Goal: Task Accomplishment & Management: Use online tool/utility

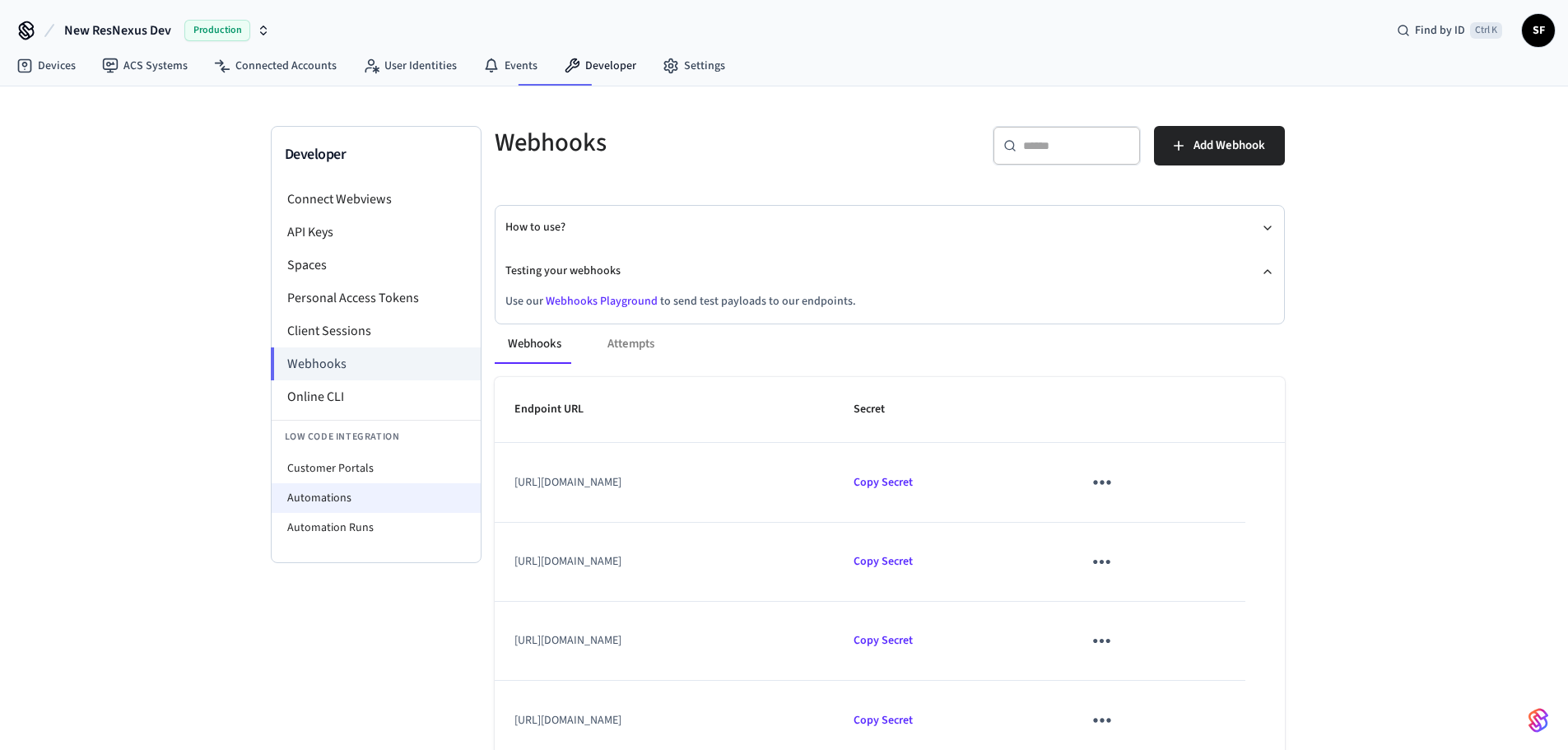
click at [340, 484] on li "Automations" at bounding box center [376, 499] width 209 height 30
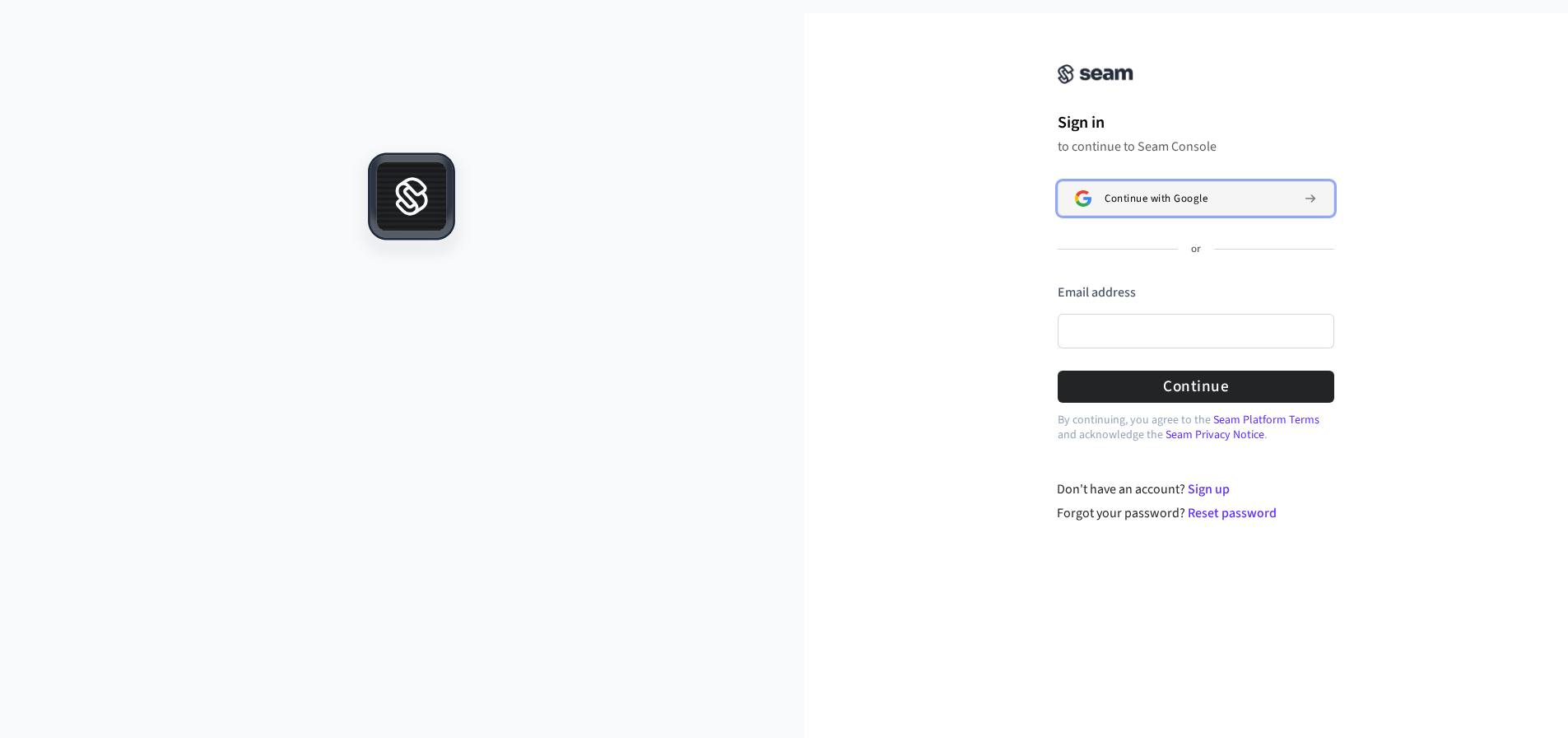
click at [1158, 201] on button "Continue with Google" at bounding box center [1196, 198] width 276 height 35
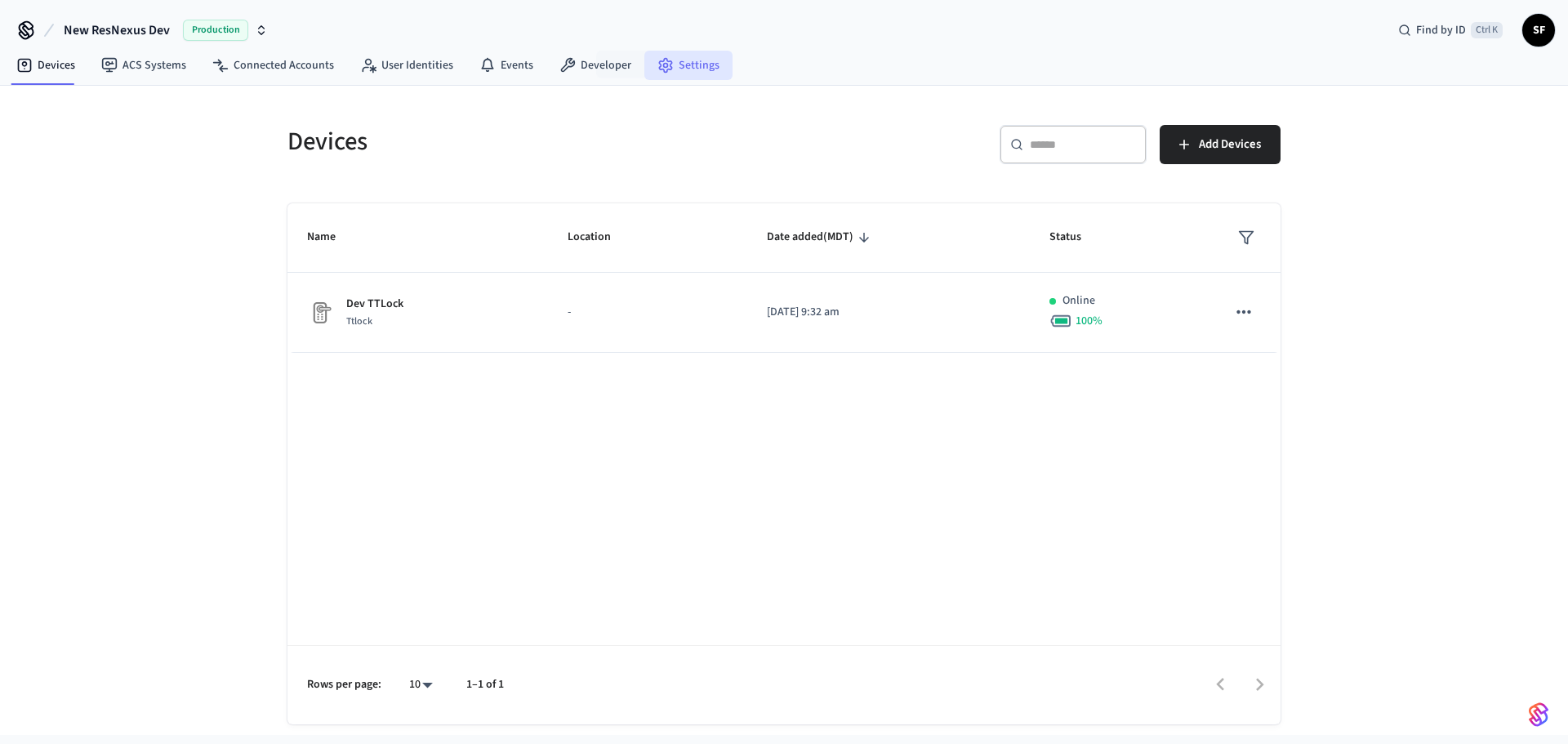
click at [644, 70] on link "Settings" at bounding box center [688, 65] width 88 height 30
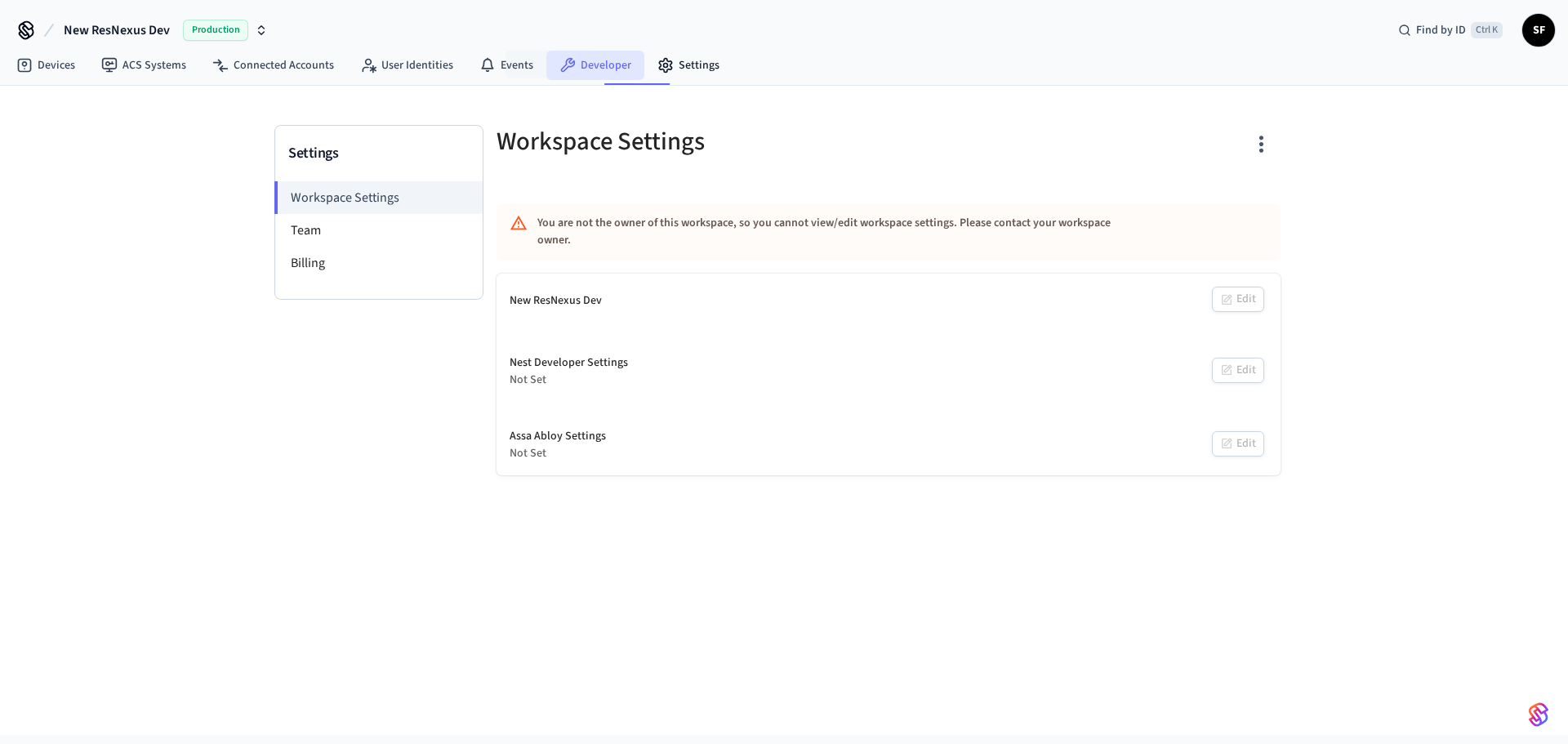
click at [567, 71] on link "Developer" at bounding box center [595, 65] width 98 height 30
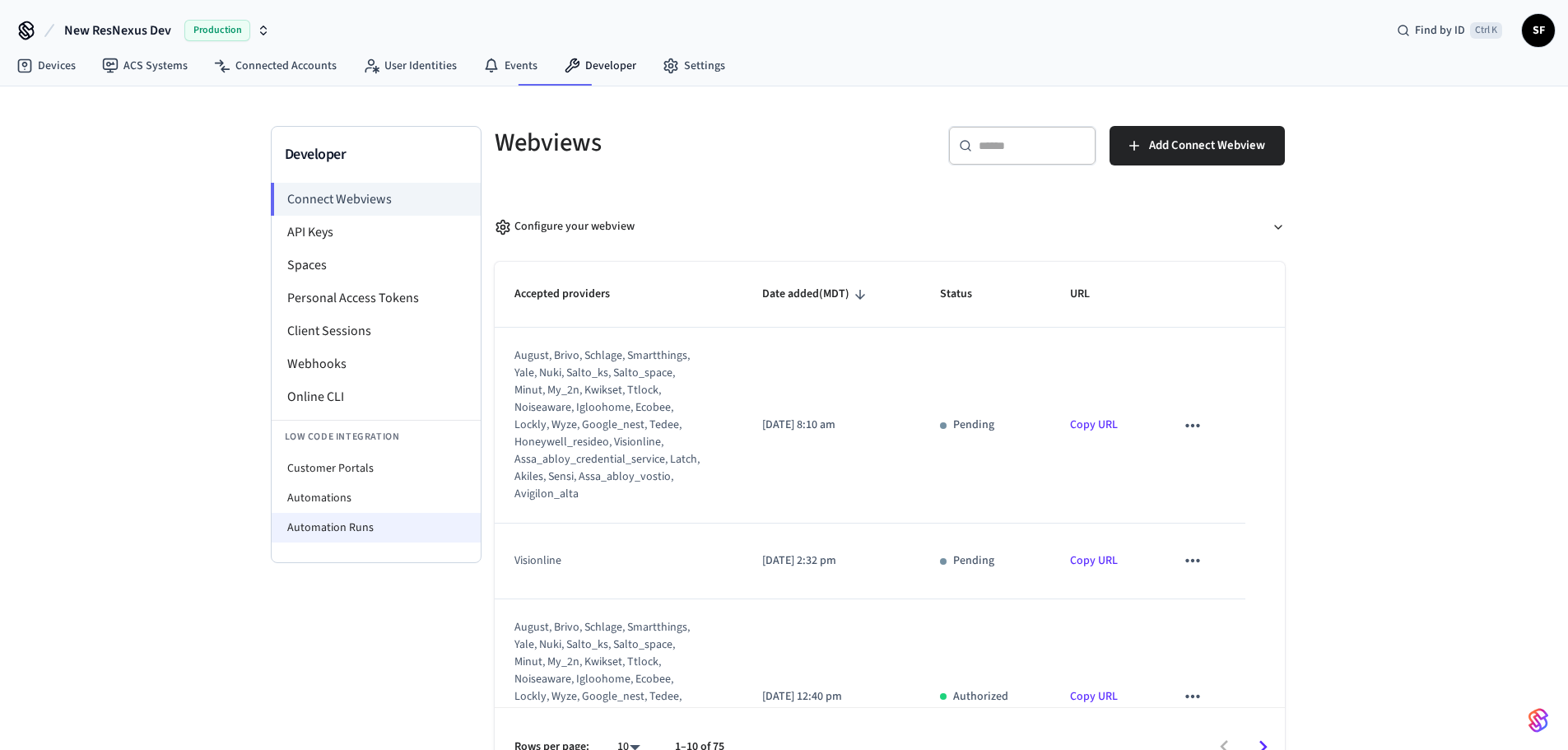
click at [352, 513] on li "Automation Runs" at bounding box center [376, 528] width 209 height 30
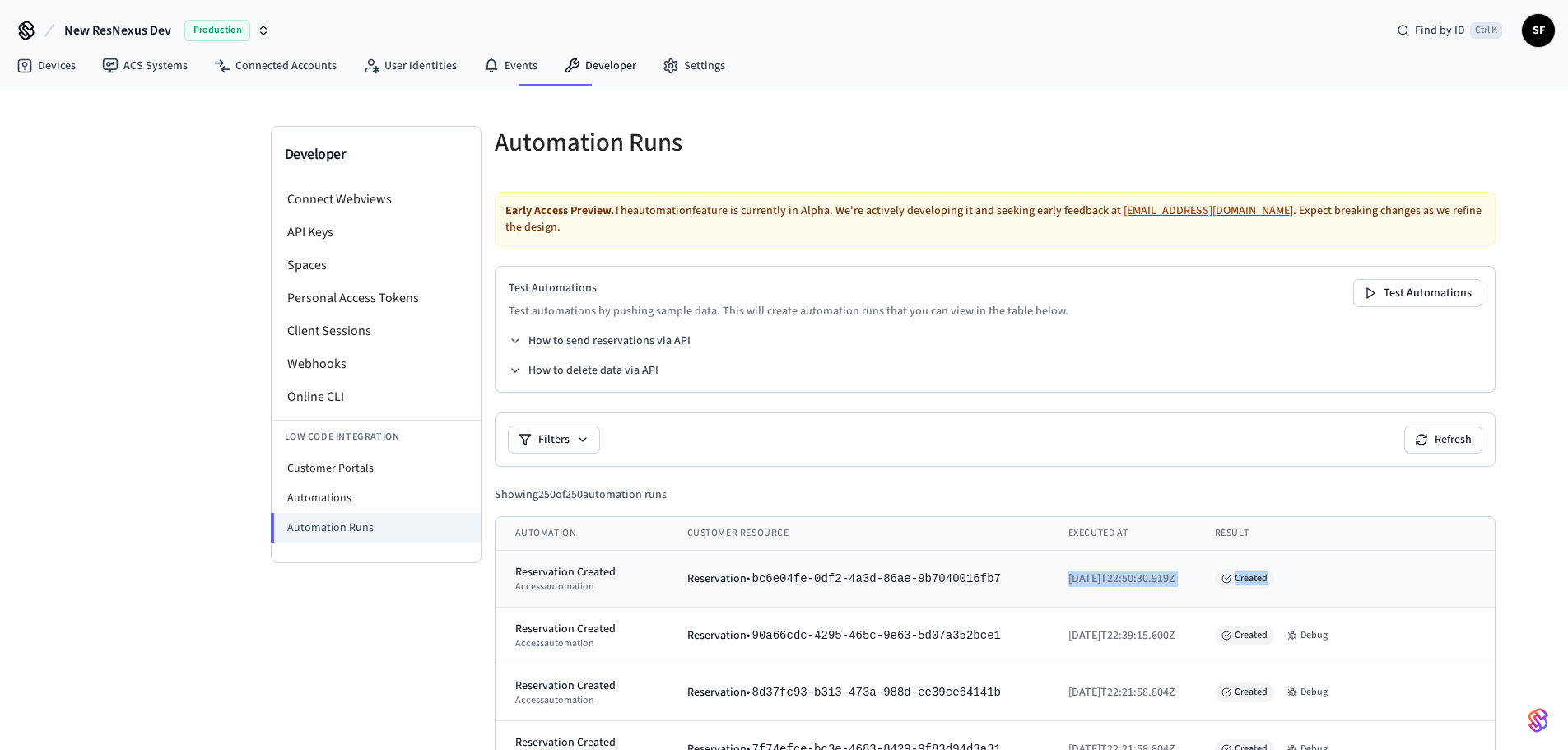
drag, startPoint x: 975, startPoint y: 546, endPoint x: 1212, endPoint y: 531, distance: 237.5
click at [1212, 551] on tr "Reservation Created access automation Reservation • bc6e04fe-0df2-4a3d-86ae-9b7…" at bounding box center [997, 579] width 1003 height 57
click at [1222, 569] on div "Created" at bounding box center [1346, 578] width 263 height 20
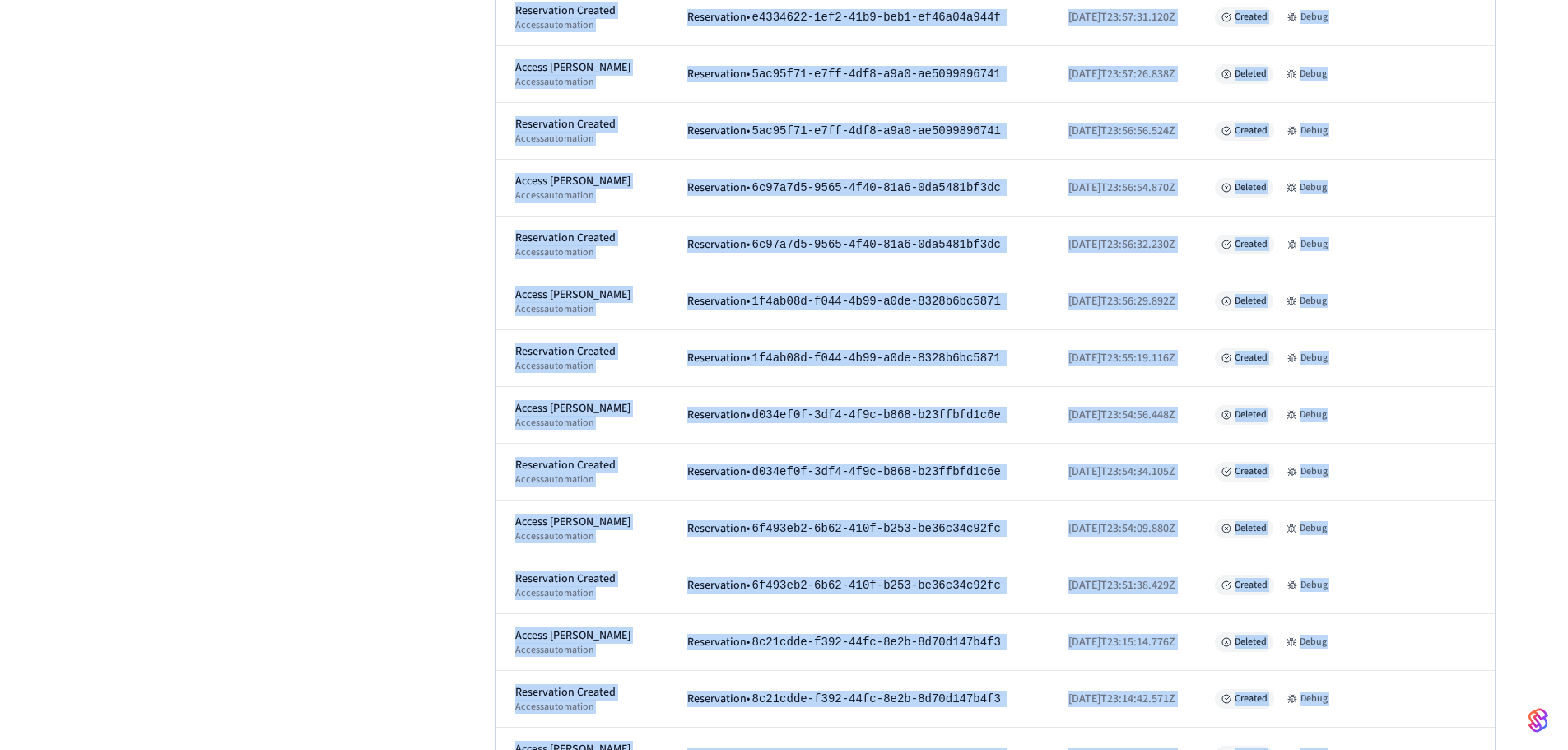
drag, startPoint x: 1244, startPoint y: 546, endPoint x: 794, endPoint y: 784, distance: 509.1
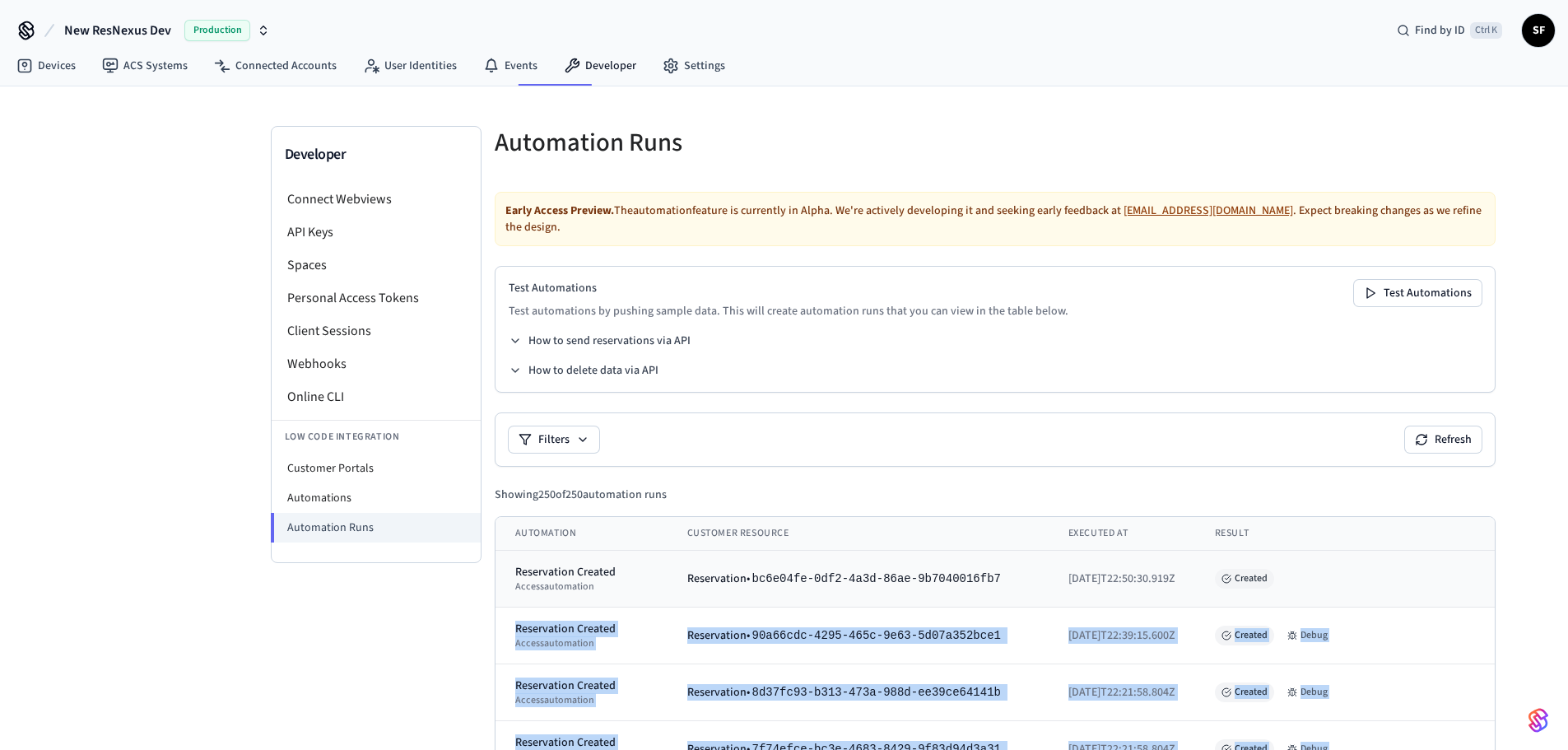
click at [1352, 569] on div "Created" at bounding box center [1346, 578] width 263 height 20
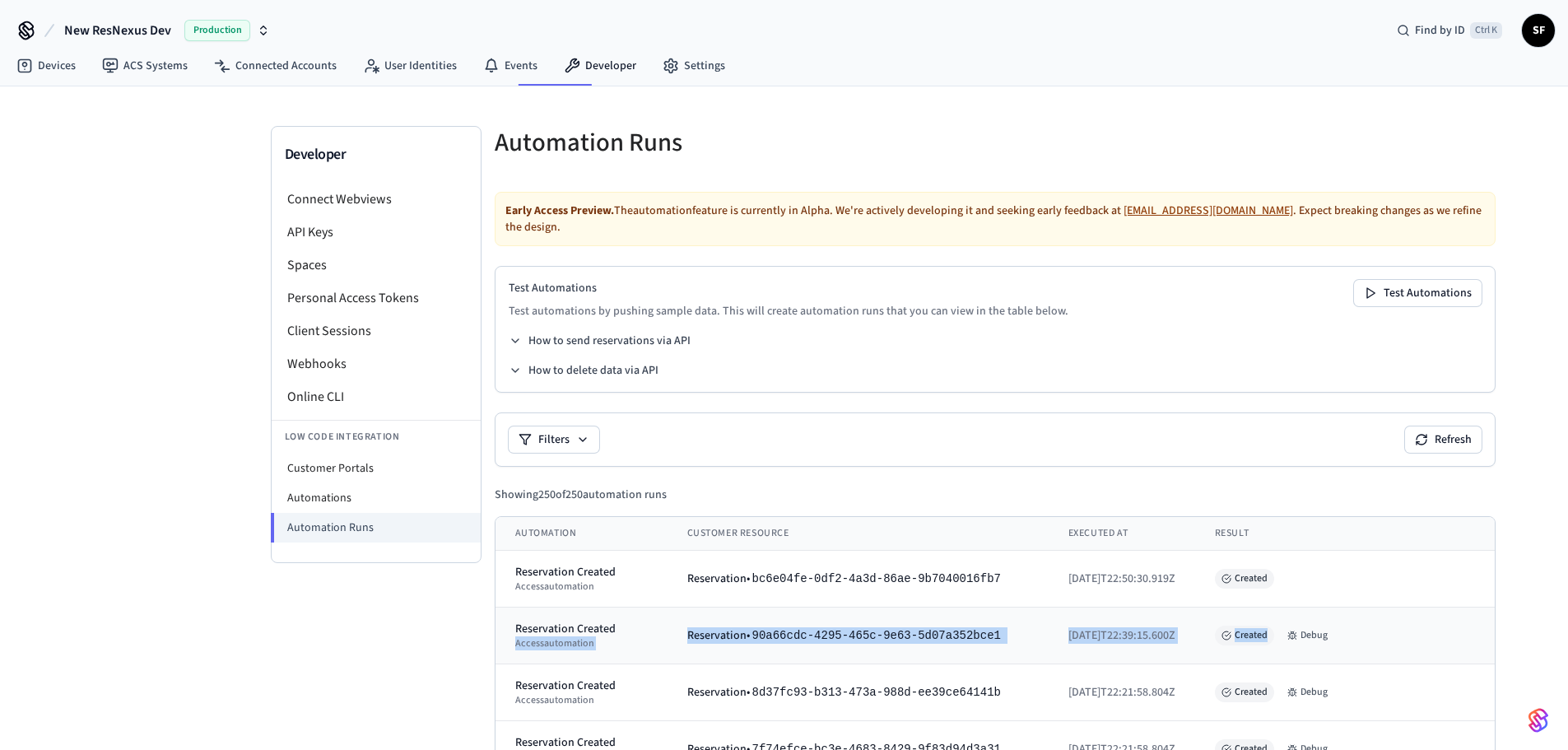
drag, startPoint x: 1318, startPoint y: 588, endPoint x: 494, endPoint y: 596, distance: 824.0
click at [496, 608] on tr "Reservation Created access automation Reservation • 90a66cdc-4295-465c-9e63-5d0…" at bounding box center [997, 636] width 1003 height 57
drag, startPoint x: 1325, startPoint y: 599, endPoint x: 1271, endPoint y: 593, distance: 54.3
click at [1271, 608] on td "Created Debug" at bounding box center [1346, 636] width 303 height 57
click at [1271, 626] on div "Created Debug" at bounding box center [1346, 636] width 263 height 20
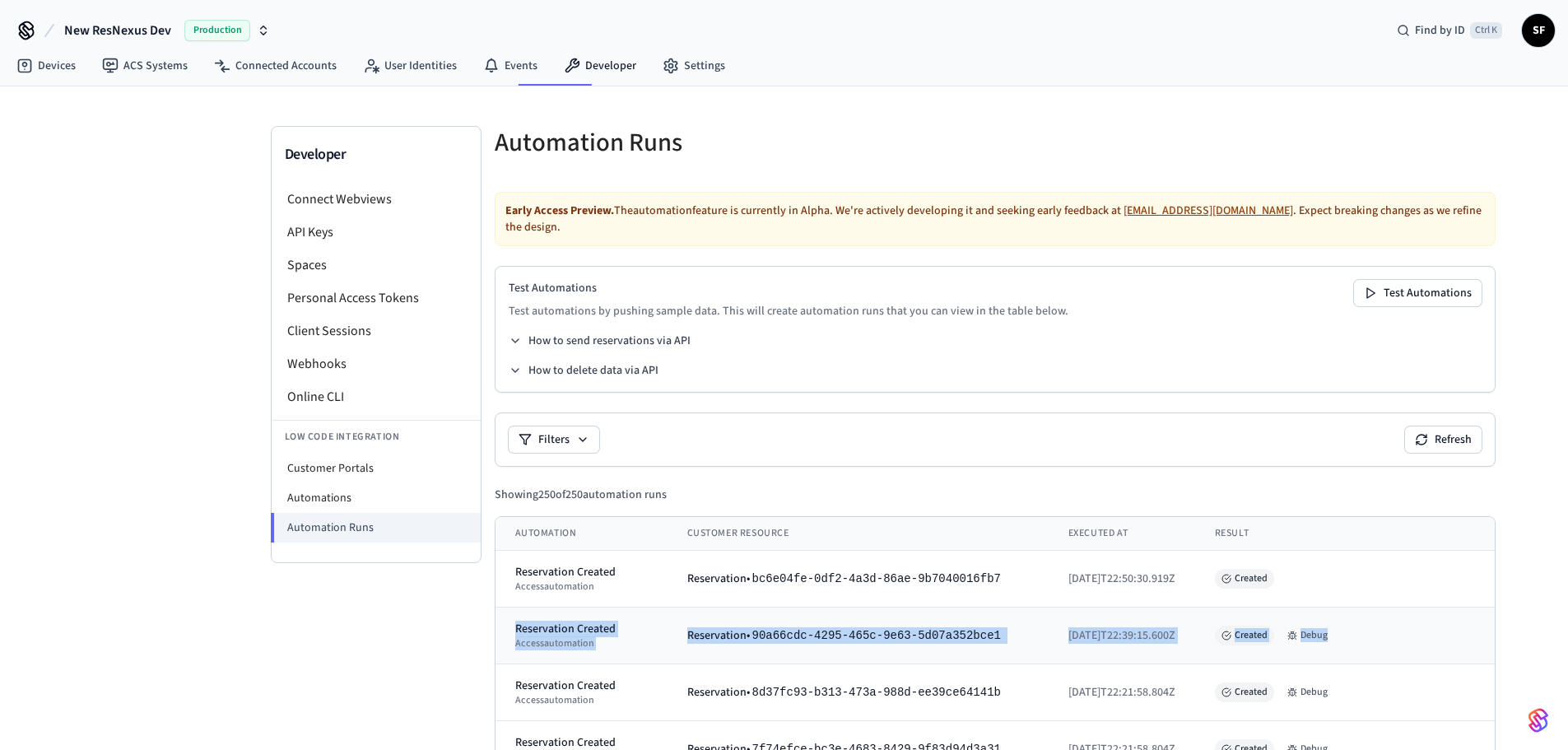
drag, startPoint x: 1290, startPoint y: 598, endPoint x: 496, endPoint y: 584, distance: 794.1
click at [496, 608] on tr "Reservation Created access automation Reservation • 90a66cdc-4295-465c-9e63-5d0…" at bounding box center [997, 636] width 1003 height 57
click at [1284, 626] on div "Created Debug" at bounding box center [1346, 636] width 263 height 20
click at [1279, 626] on div "Created Debug" at bounding box center [1346, 636] width 263 height 20
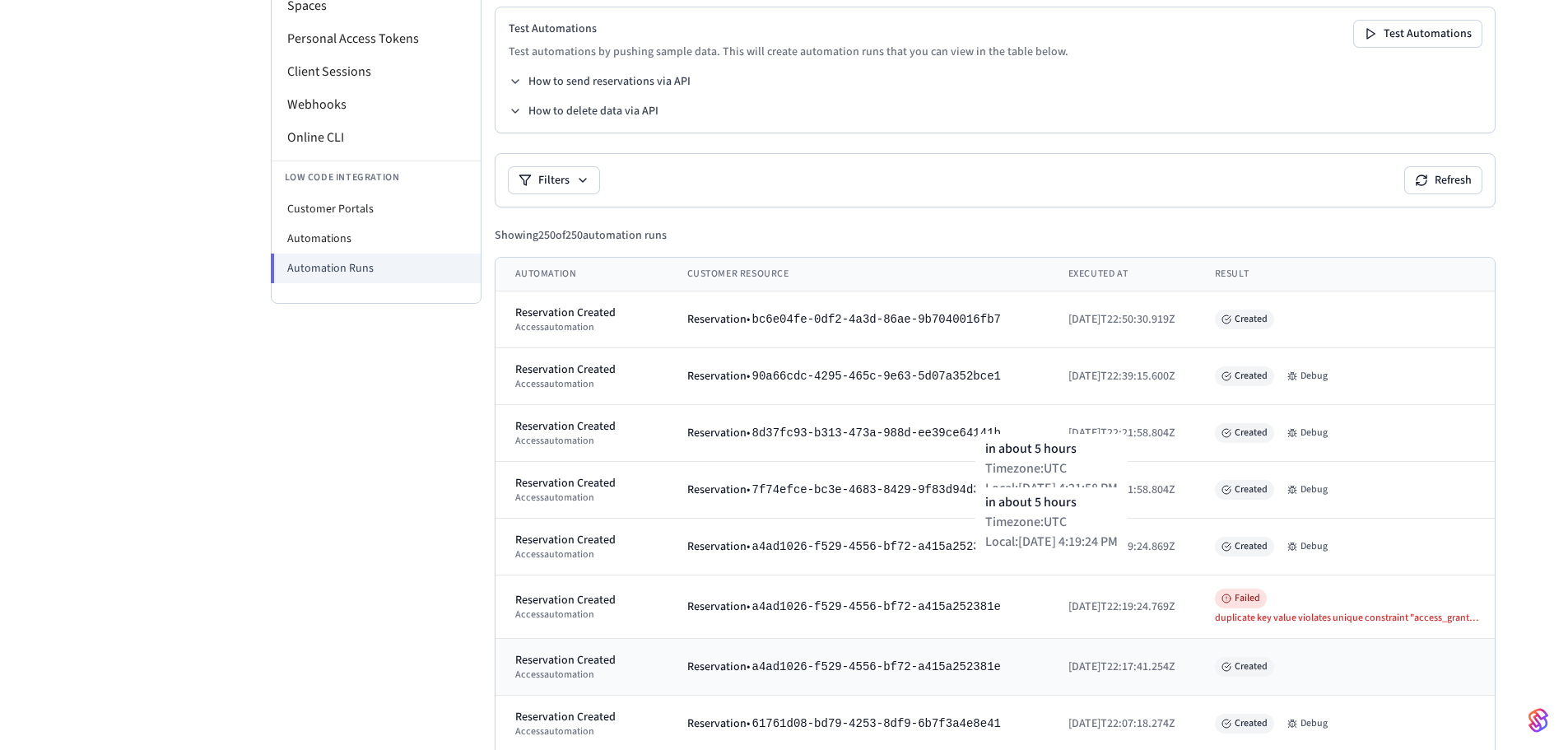
scroll to position [274, 0]
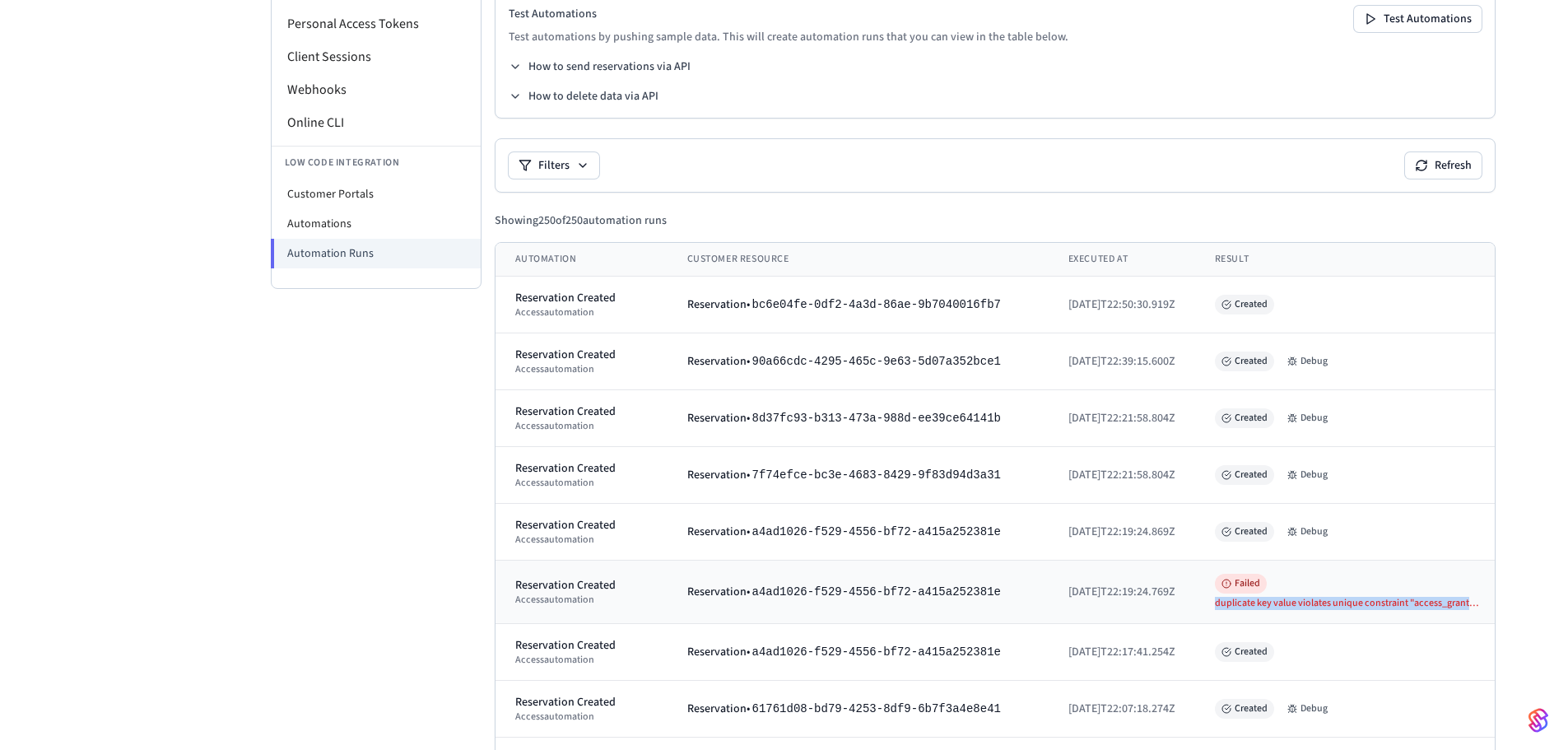
drag, startPoint x: 1142, startPoint y: 541, endPoint x: 1397, endPoint y: 545, distance: 255.0
click at [1397, 561] on td "Failed duplicate key value violates unique constraint "access_grant_workspace_i…" at bounding box center [1346, 592] width 303 height 64
click at [1215, 574] on span "Failed" at bounding box center [1240, 583] width 52 height 20
click at [1211, 561] on td "Failed duplicate key value violates unique constraint "access_grant_workspace_i…" at bounding box center [1346, 592] width 303 height 64
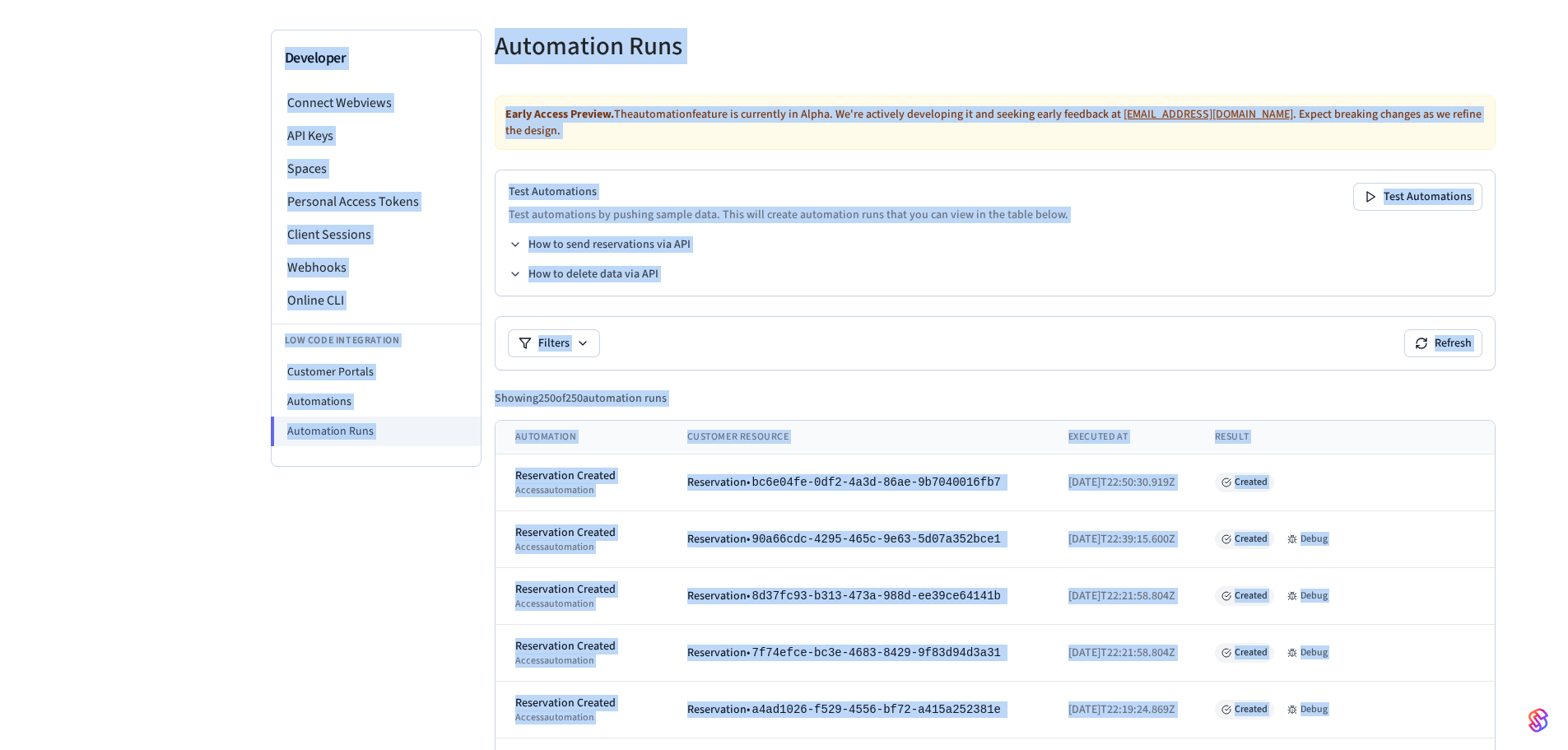
scroll to position [0, 0]
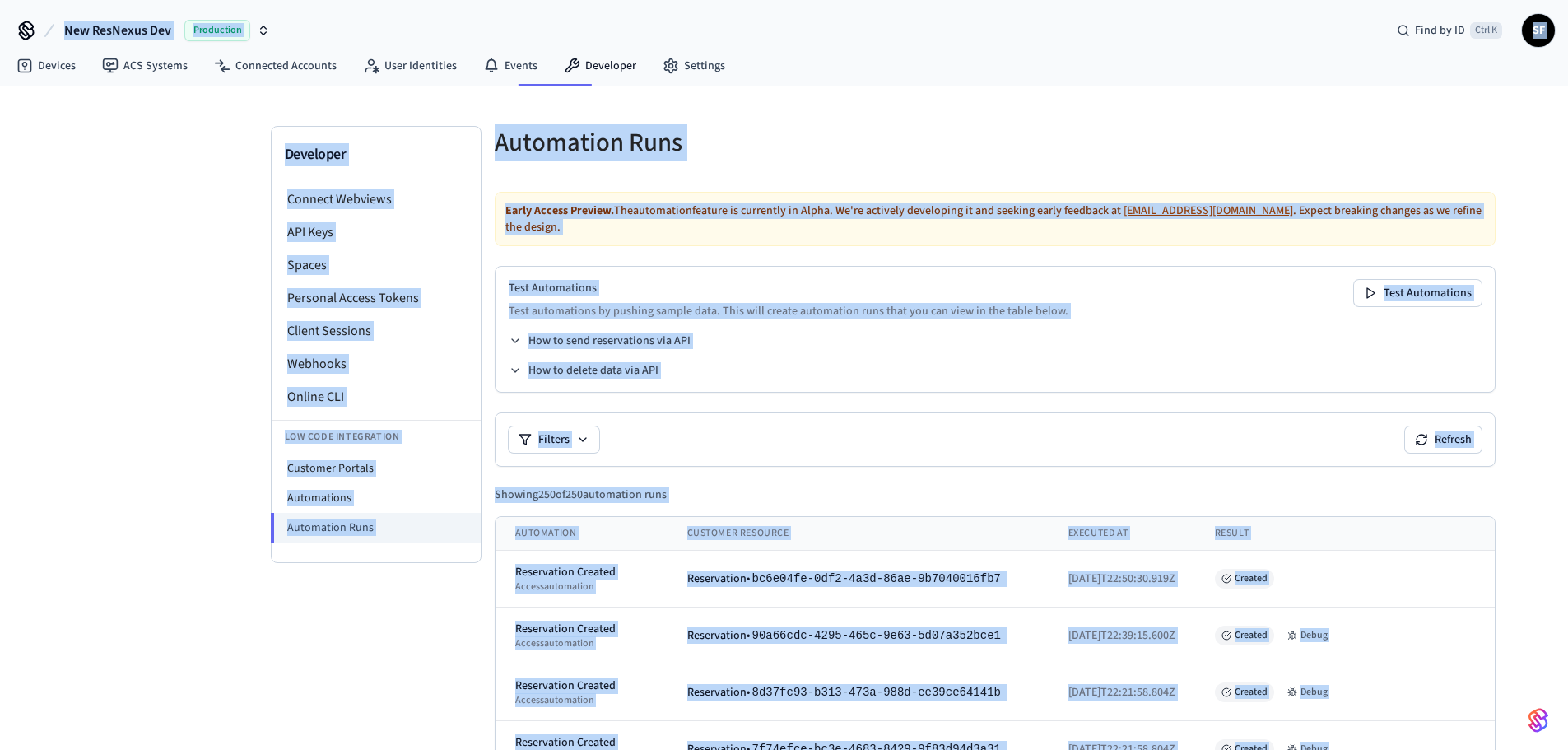
drag, startPoint x: 1215, startPoint y: 545, endPoint x: 0, endPoint y: 27, distance: 1320.8
click at [363, 35] on div "New ResNexus Dev Production Find by ID Ctrl K SF" at bounding box center [784, 23] width 1568 height 48
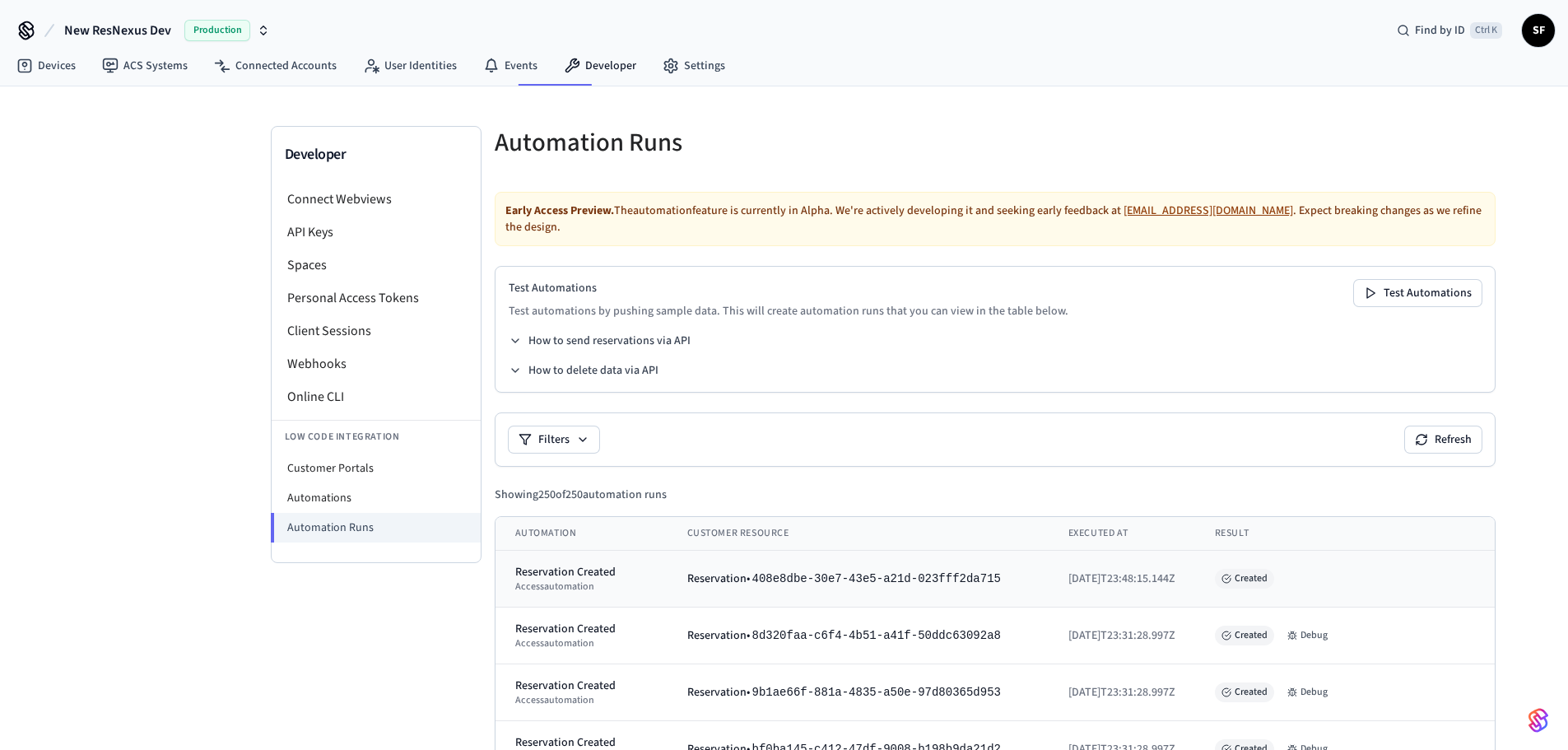
drag, startPoint x: 1052, startPoint y: 538, endPoint x: 1125, endPoint y: 539, distance: 73.0
click at [1126, 551] on td "[DATE]T23:48:15.144Z" at bounding box center [1122, 579] width 146 height 57
click at [844, 551] on td "Reservation • 408e8dbe-30e7-43e5-a21d-023fff2da715" at bounding box center [858, 579] width 381 height 57
click at [891, 551] on td "Reservation • 408e8dbe-30e7-43e5-a21d-023fff2da715" at bounding box center [858, 579] width 381 height 57
click at [825, 608] on td "Reservation • 8d320faa-c6f4-4b51-a41f-50ddc63092a8" at bounding box center [858, 636] width 381 height 57
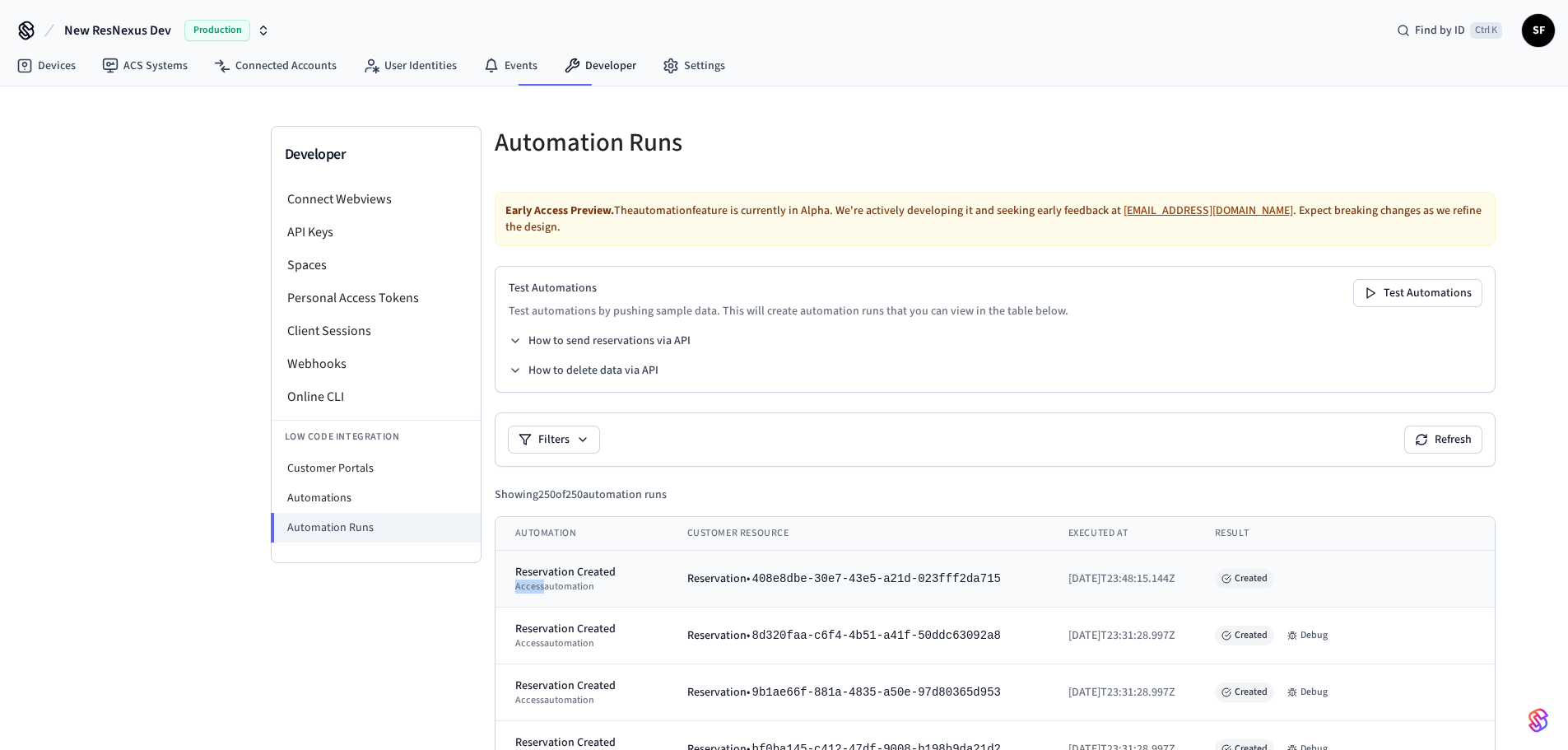
drag, startPoint x: 564, startPoint y: 532, endPoint x: 638, endPoint y: 552, distance: 76.7
click at [653, 551] on tr "Reservation Created access automation Reservation • 408e8dbe-30e7-43e5-a21d-023…" at bounding box center [997, 579] width 1003 height 57
click at [624, 554] on td "Reservation Created access automation" at bounding box center [582, 579] width 172 height 57
click at [331, 513] on li "Automation Runs" at bounding box center [376, 528] width 210 height 30
drag, startPoint x: 1066, startPoint y: 534, endPoint x: 1099, endPoint y: 542, distance: 34.0
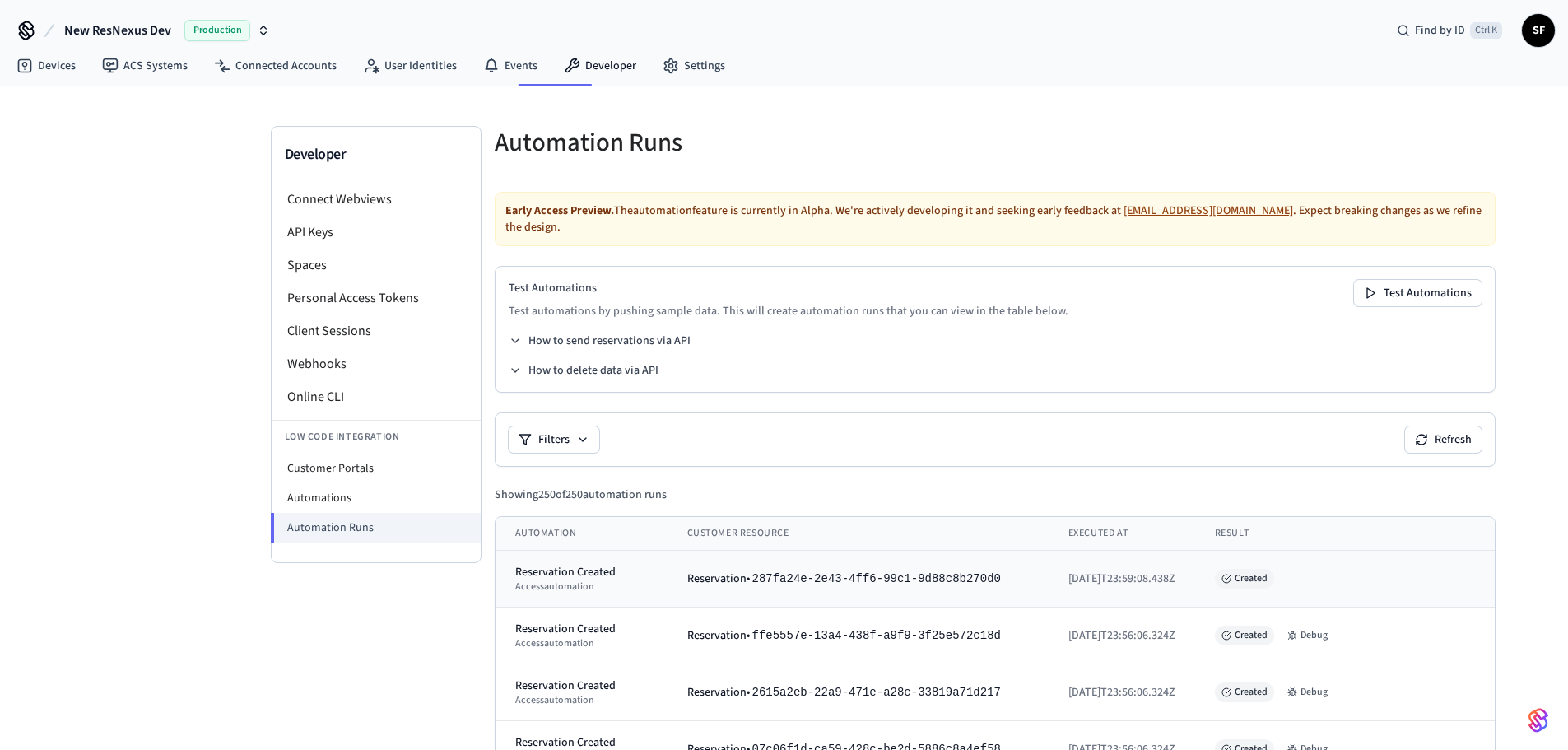
click at [1099, 571] on span "[DATE]T23:59:08.438Z" at bounding box center [1122, 579] width 107 height 17
click at [1080, 551] on td "[DATE]T23:59:08.438Z" at bounding box center [1122, 579] width 146 height 57
drag, startPoint x: 1224, startPoint y: 538, endPoint x: 1293, endPoint y: 554, distance: 70.8
click at [1286, 551] on td "Created" at bounding box center [1346, 579] width 303 height 57
click at [1281, 626] on button "Debug" at bounding box center [1307, 636] width 53 height 20
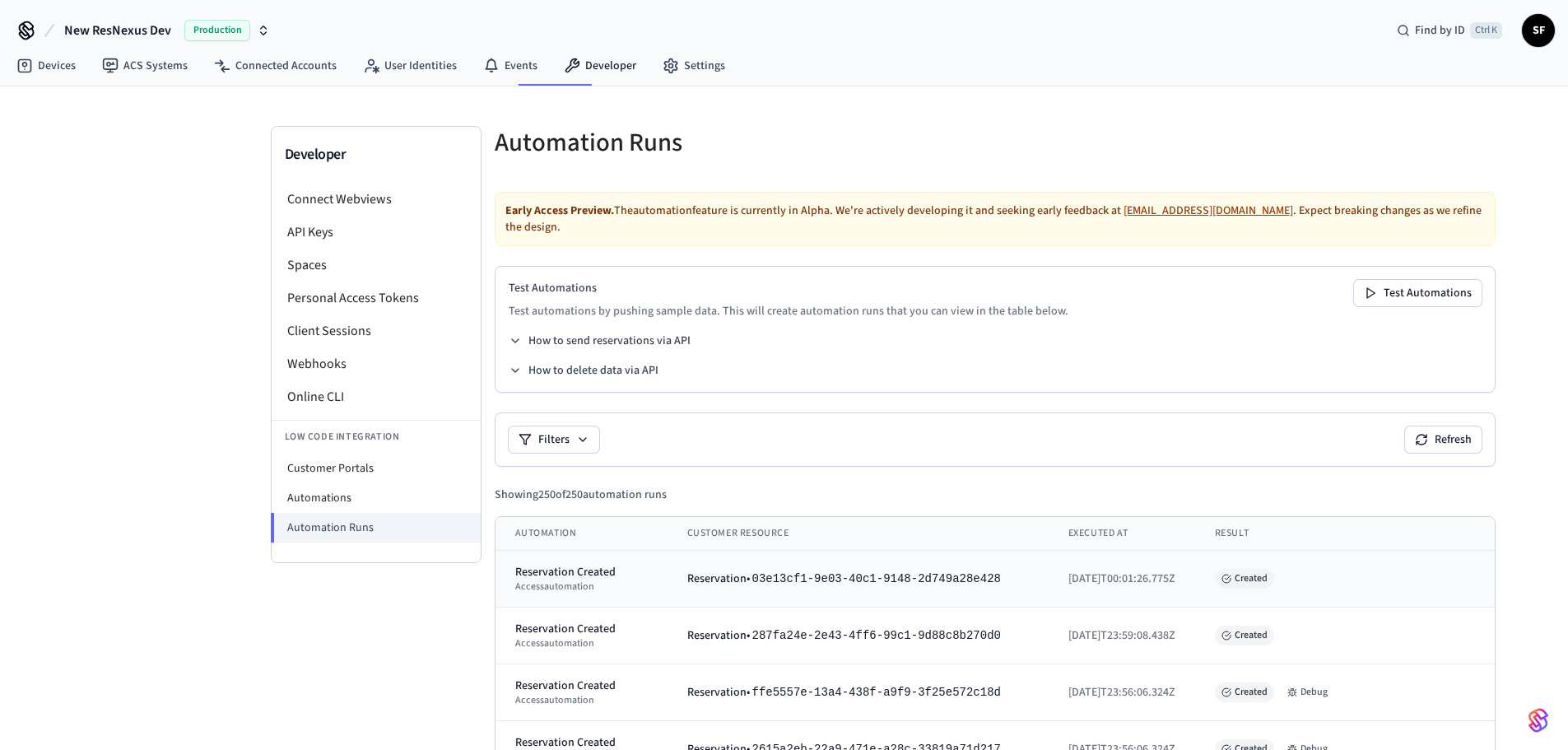
click at [1215, 569] on div "Created" at bounding box center [1346, 578] width 263 height 20
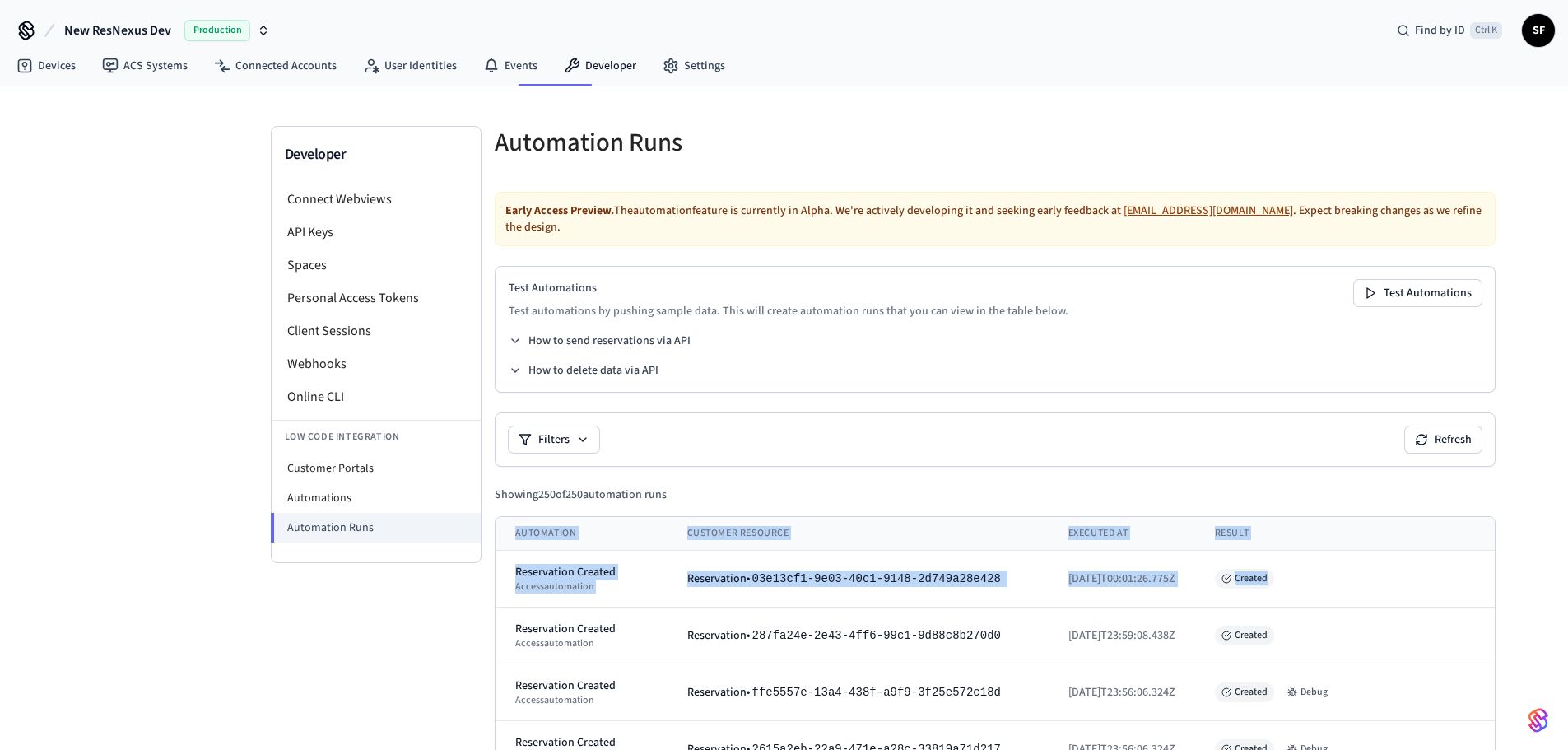
drag, startPoint x: 1214, startPoint y: 533, endPoint x: 477, endPoint y: 550, distance: 737.2
click at [667, 551] on td "Reservation • 03e13cf1-9e03-40c1-9148-2d749a28e428" at bounding box center [858, 579] width 381 height 57
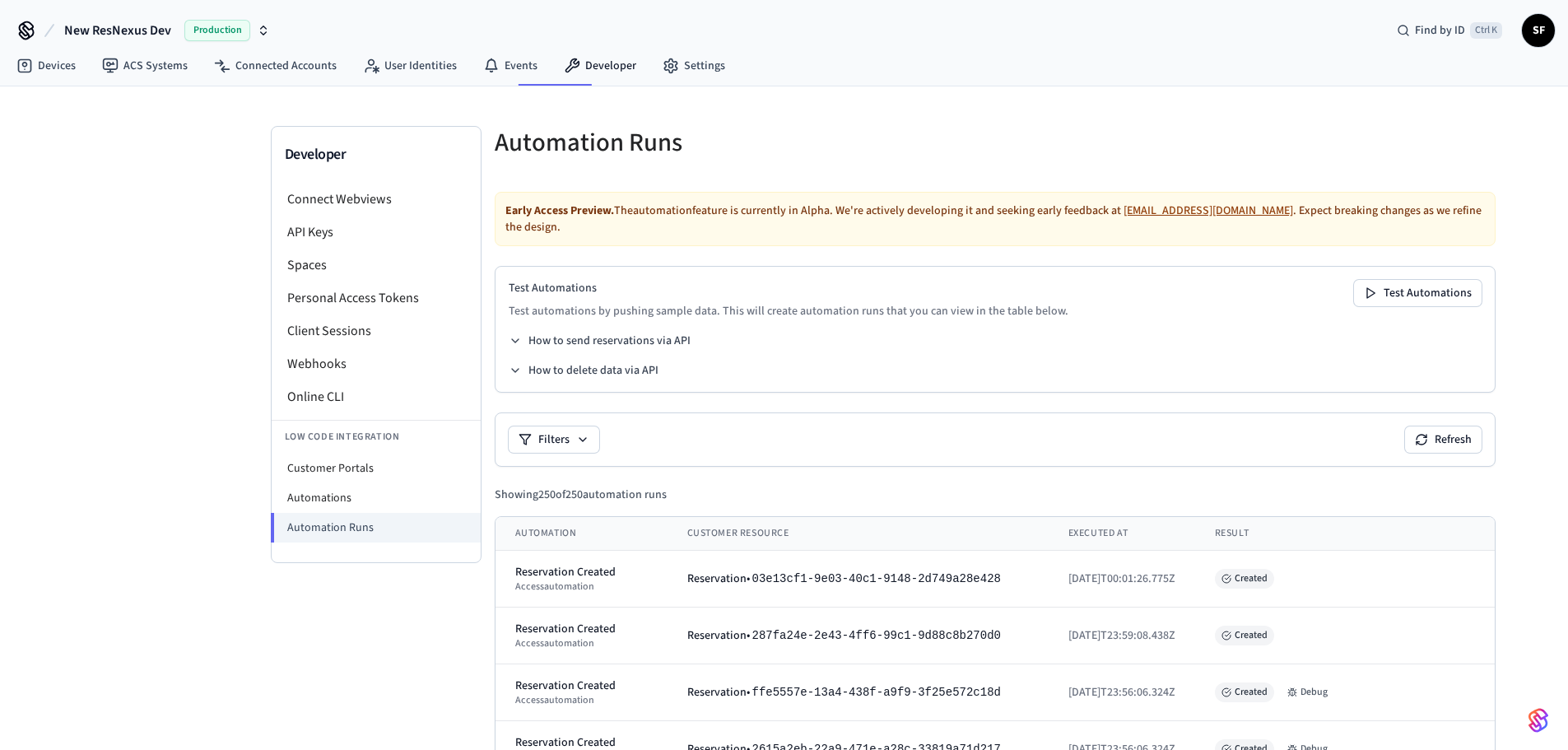
click at [560, 518] on th "Automation" at bounding box center [582, 534] width 172 height 34
drag, startPoint x: 968, startPoint y: 529, endPoint x: 970, endPoint y: 283, distance: 246.0
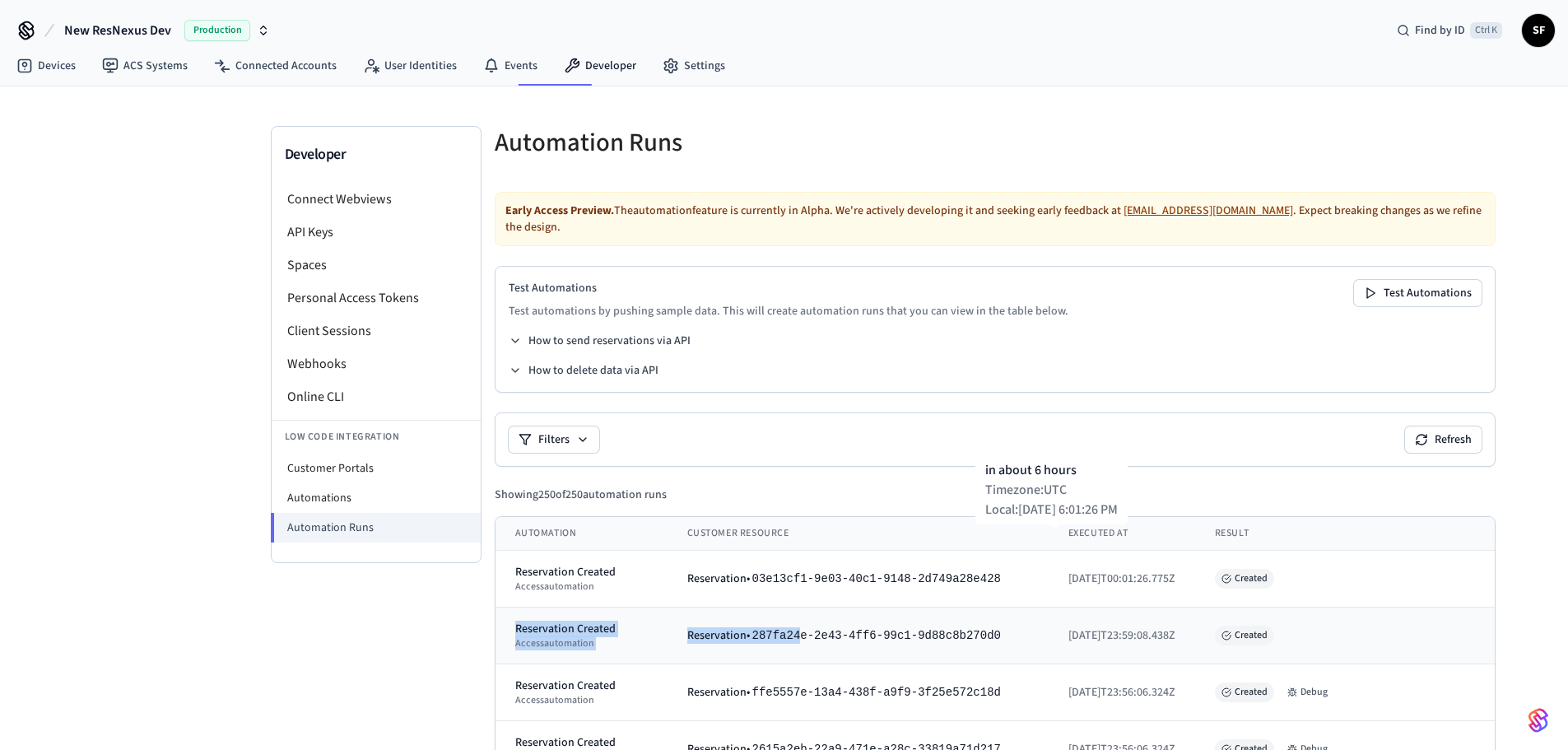
drag, startPoint x: 1238, startPoint y: 532, endPoint x: 762, endPoint y: 566, distance: 477.2
click at [566, 427] on button "Filters" at bounding box center [554, 440] width 91 height 26
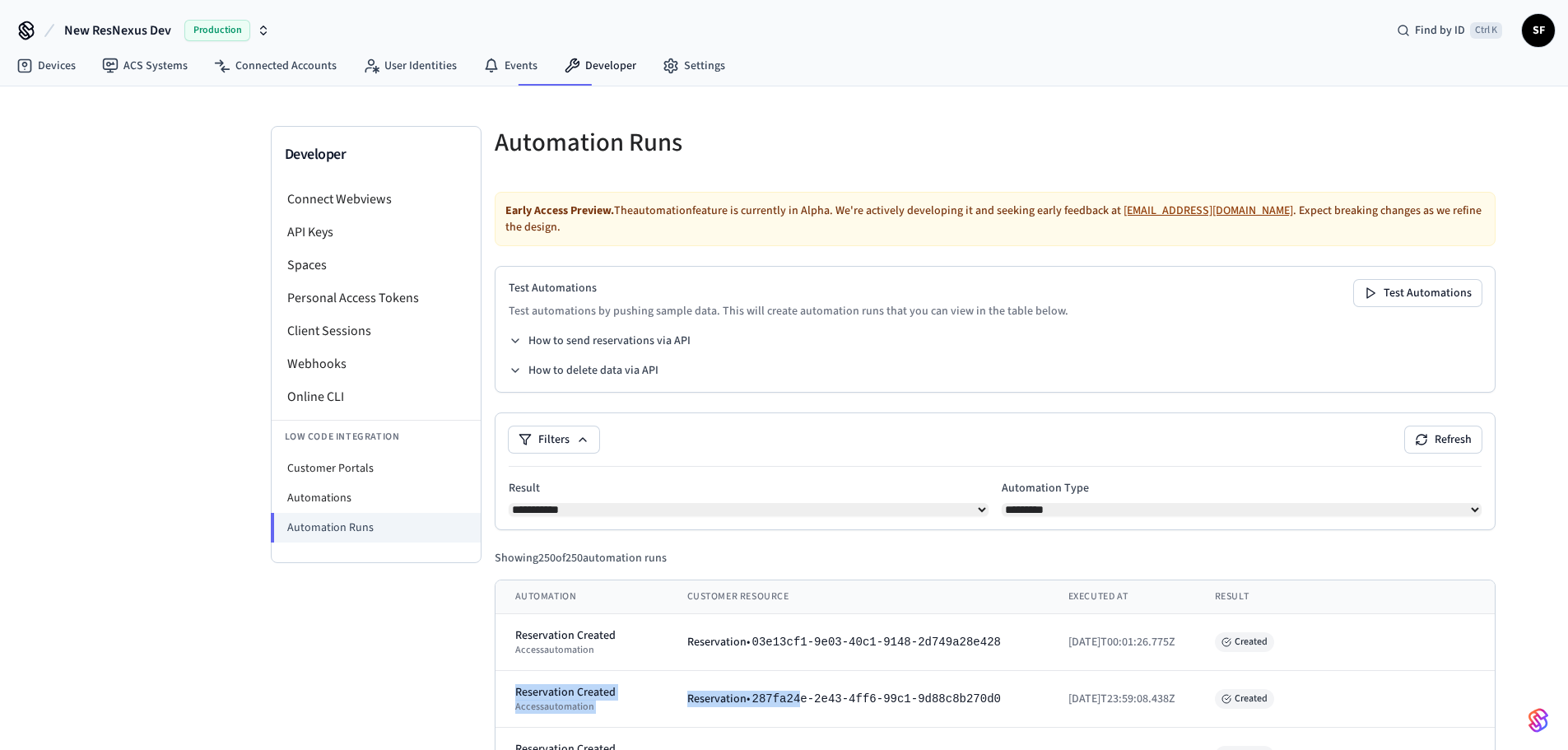
click at [1002, 503] on select "********* ****** *******" at bounding box center [1242, 510] width 480 height 13
click at [1002, 491] on div "**********" at bounding box center [995, 472] width 1001 height 118
click at [1004, 503] on select "********* ****** *******" at bounding box center [1242, 510] width 480 height 13
click at [903, 503] on select "**********" at bounding box center [749, 510] width 480 height 13
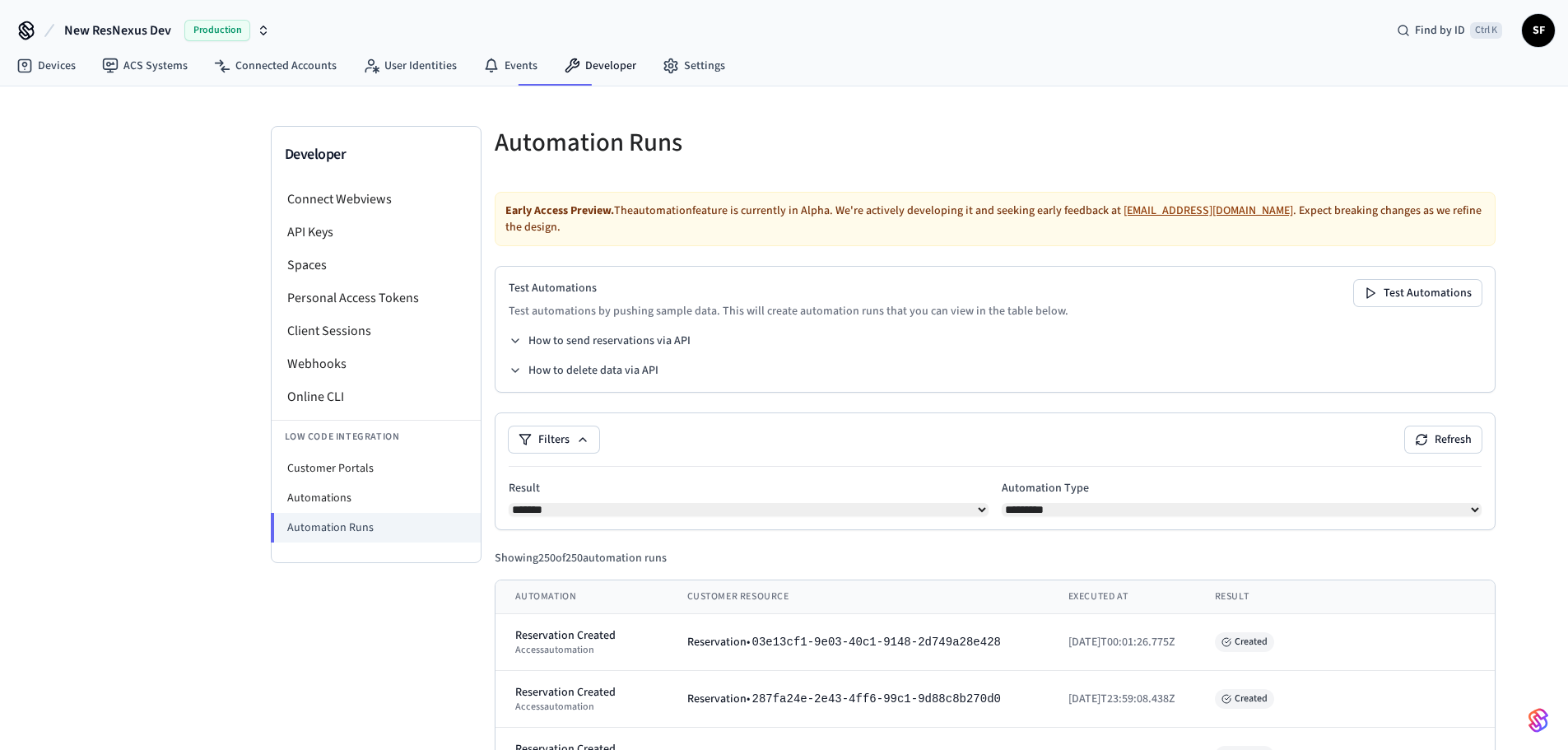
click at [509, 503] on select "**********" at bounding box center [749, 510] width 480 height 13
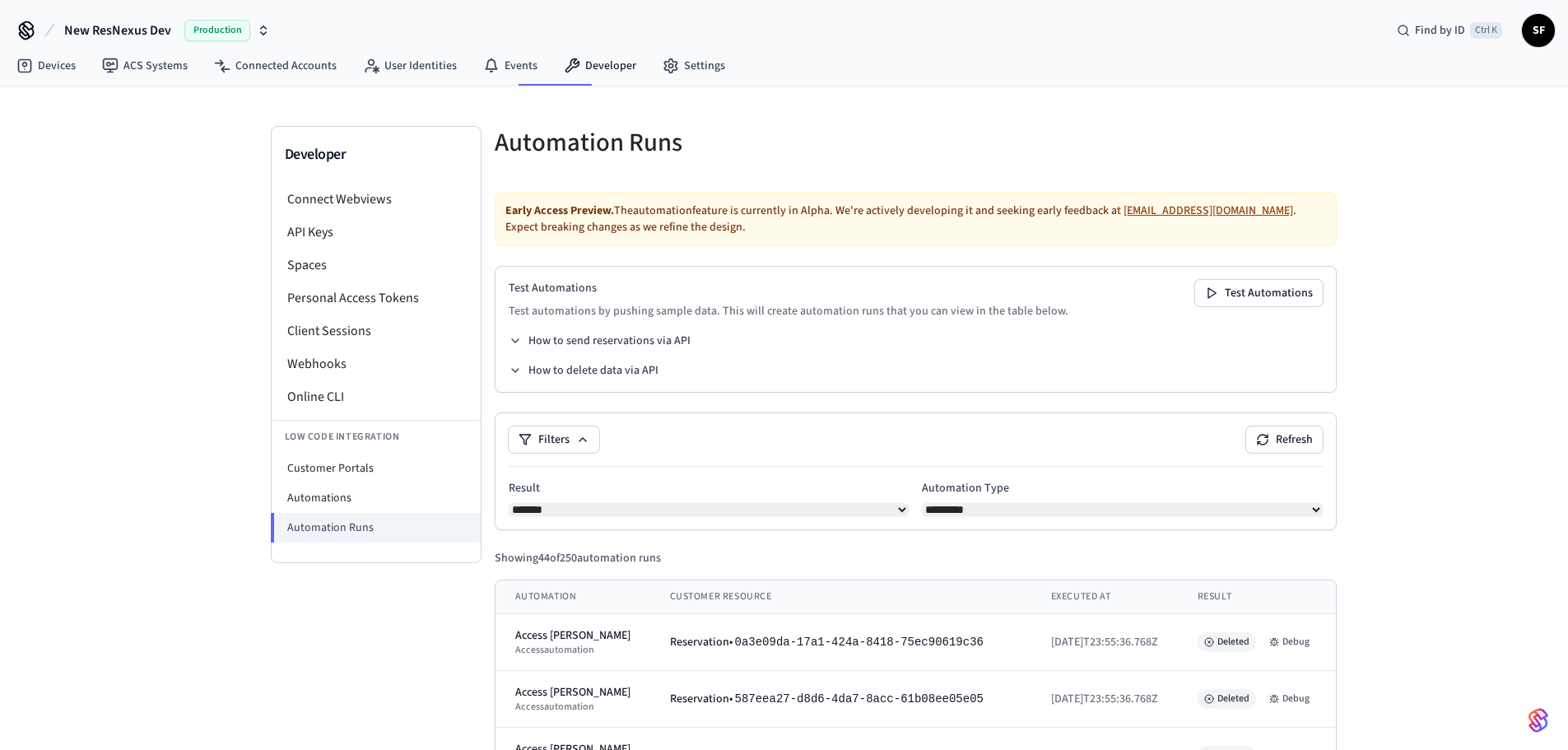
click at [860, 503] on select "**********" at bounding box center [709, 510] width 401 height 13
click at [509, 503] on select "**********" at bounding box center [709, 510] width 401 height 13
click at [1253, 427] on button "Refresh" at bounding box center [1271, 440] width 77 height 26
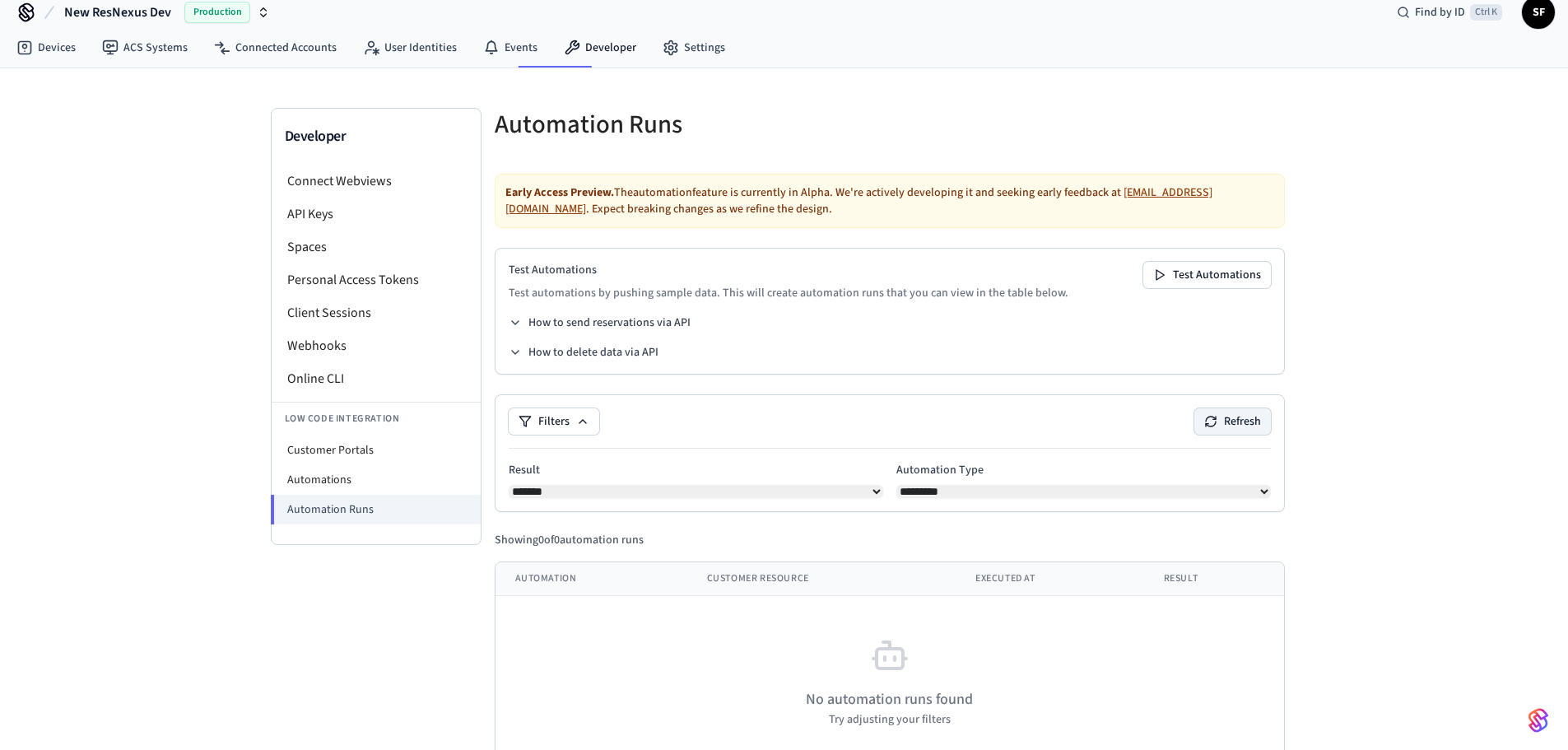
scroll to position [23, 0]
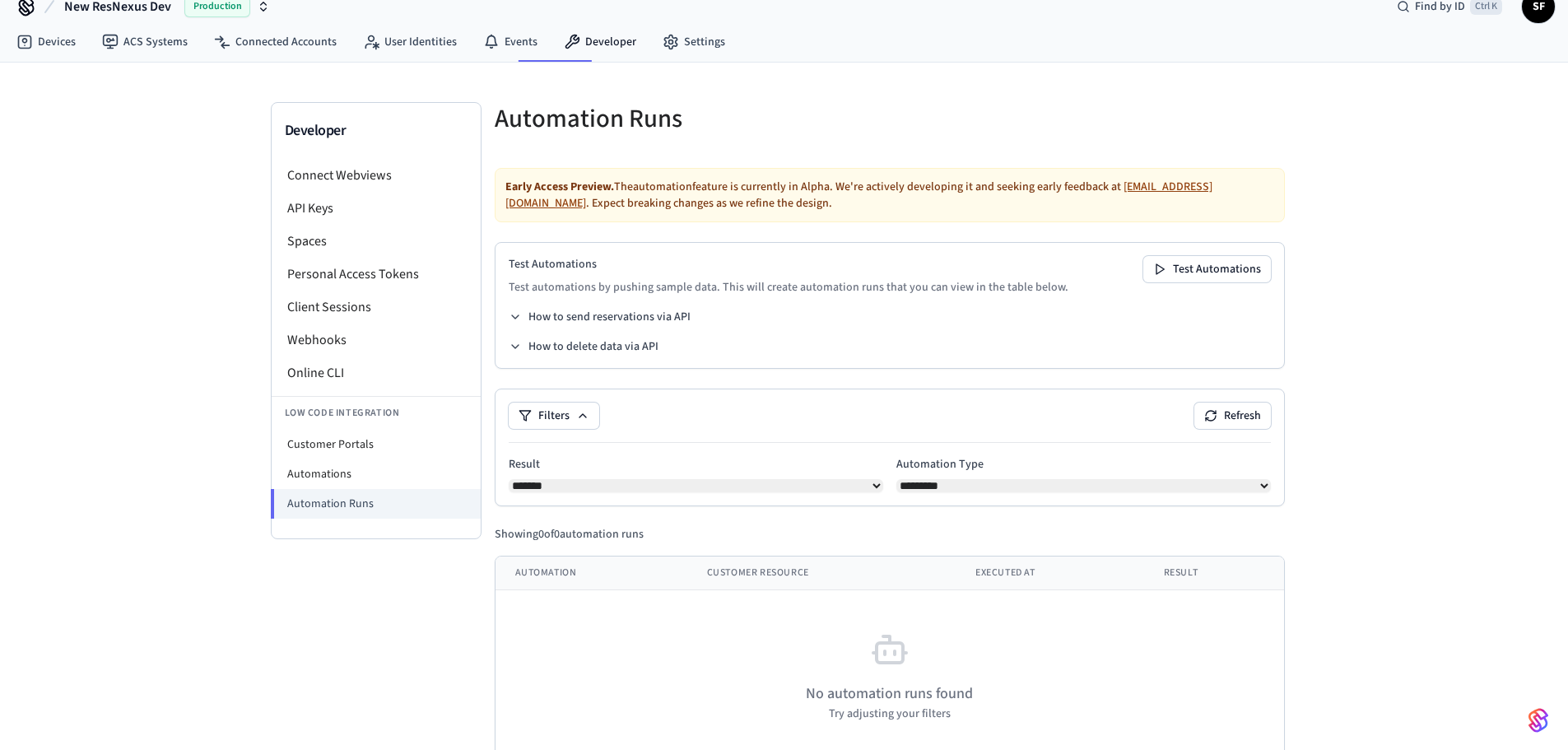
click at [727, 479] on select "**********" at bounding box center [696, 486] width 375 height 13
select select "***"
click at [509, 479] on select "**********" at bounding box center [696, 486] width 375 height 13
click at [1215, 411] on icon at bounding box center [1214, 412] width 3 height 3
click at [565, 403] on button "Filters" at bounding box center [554, 416] width 91 height 26
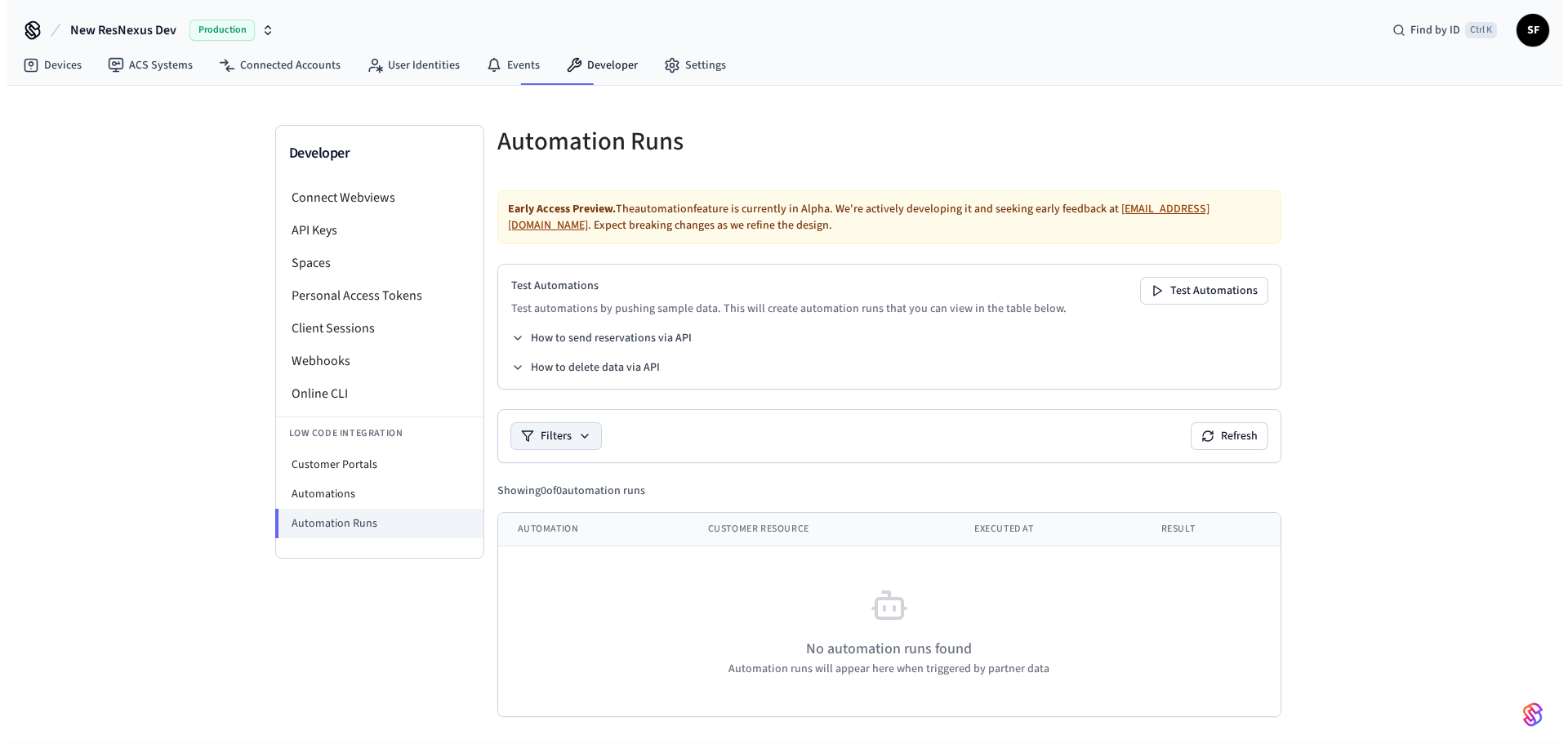
scroll to position [0, 0]
click at [1244, 426] on button "Refresh" at bounding box center [1229, 436] width 76 height 26
drag, startPoint x: 1065, startPoint y: 541, endPoint x: 1042, endPoint y: 523, distance: 29.2
click at [1058, 547] on td "No automation runs found Automation runs will appear here when triggered by par…" at bounding box center [888, 632] width 782 height 171
click at [306, 509] on li "Automation Runs" at bounding box center [379, 524] width 208 height 30
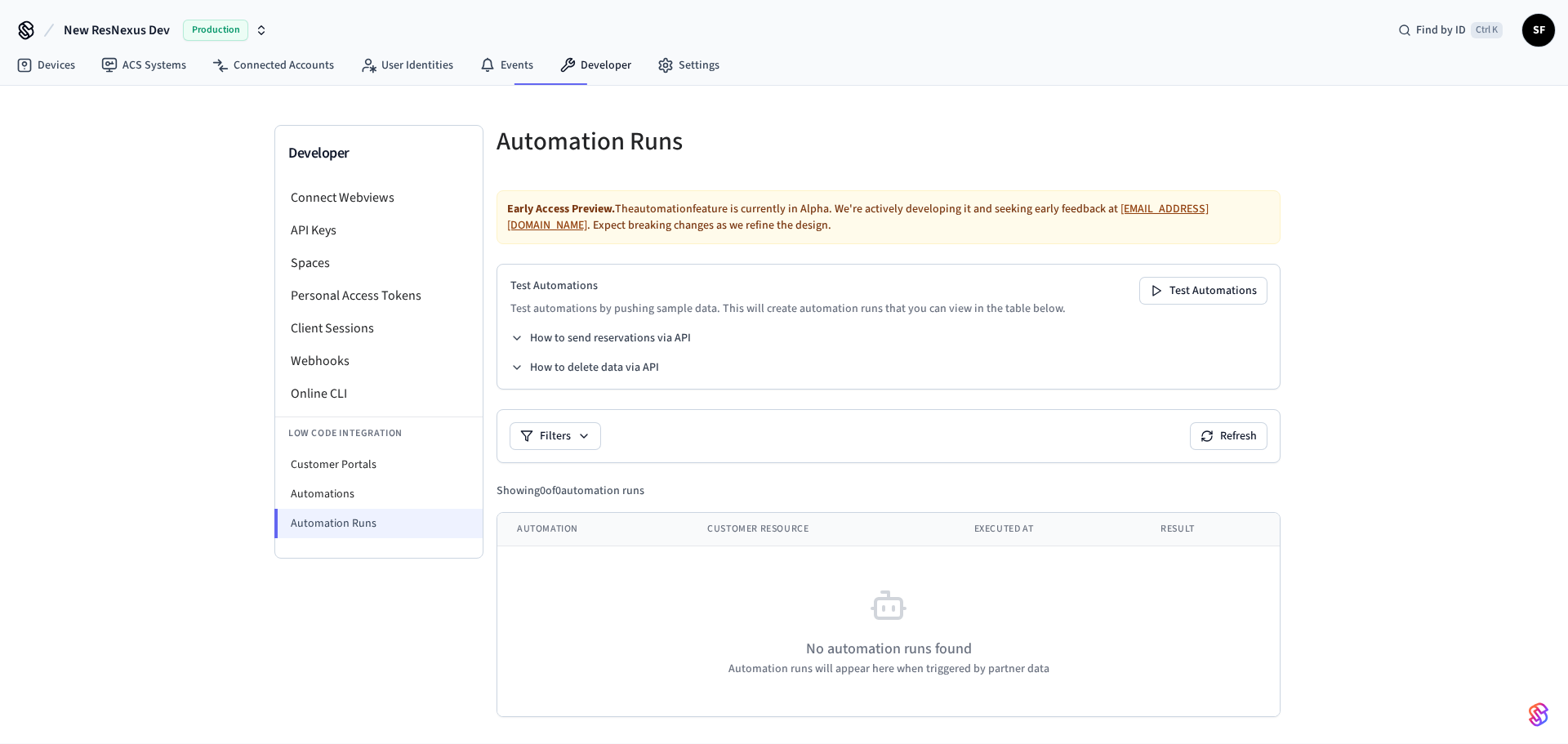
click at [307, 509] on li "Automation Runs" at bounding box center [379, 524] width 208 height 30
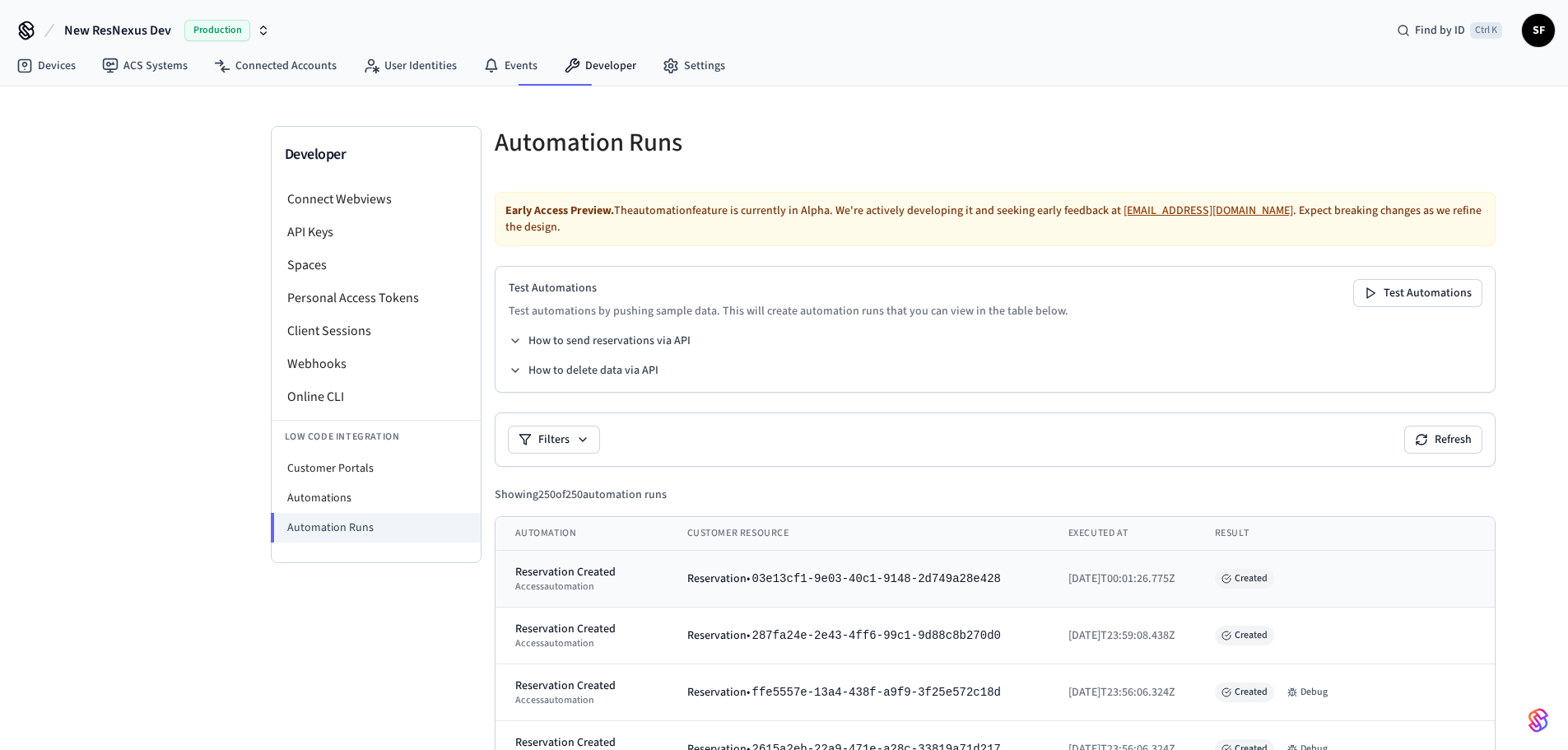
drag, startPoint x: 958, startPoint y: 538, endPoint x: 948, endPoint y: 542, distance: 10.8
click at [948, 551] on td "Reservation • 03e13cf1-9e03-40c1-9148-2d749a28e428" at bounding box center [858, 579] width 381 height 57
click at [950, 571] on div "Reservation • 03e13cf1-9e03-40c1-9148-2d749a28e428" at bounding box center [858, 579] width 342 height 17
